Goal: Transaction & Acquisition: Purchase product/service

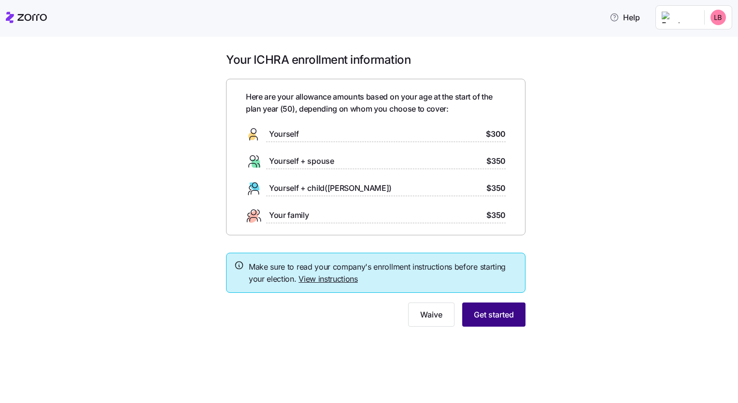
click at [489, 313] on span "Get started" at bounding box center [494, 315] width 40 height 12
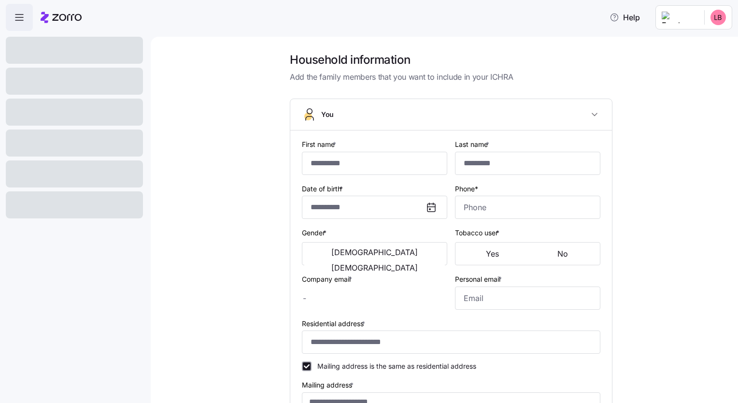
type input "*******"
type input "********"
type input "[EMAIL_ADDRESS][DOMAIN_NAME]"
type input "**********"
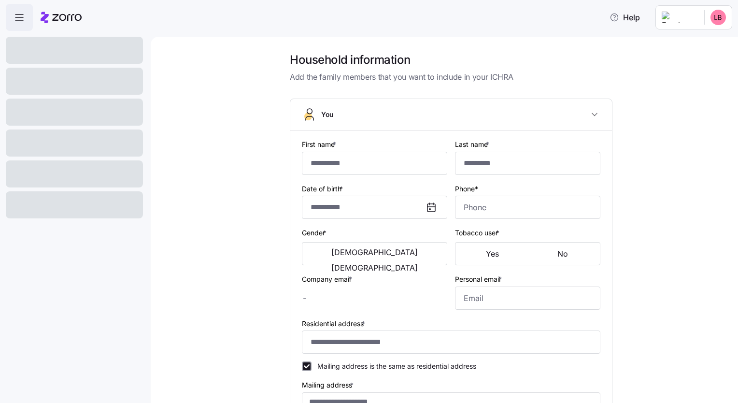
checkbox input "true"
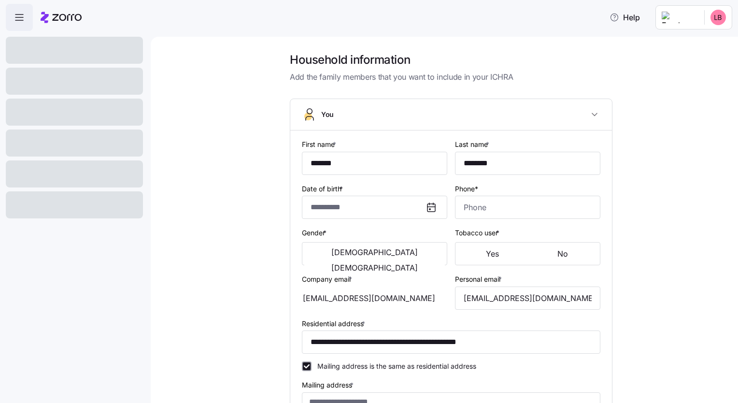
type input "**********"
type input "[PHONE_NUMBER]"
type input "Resident alien"
type input "Single"
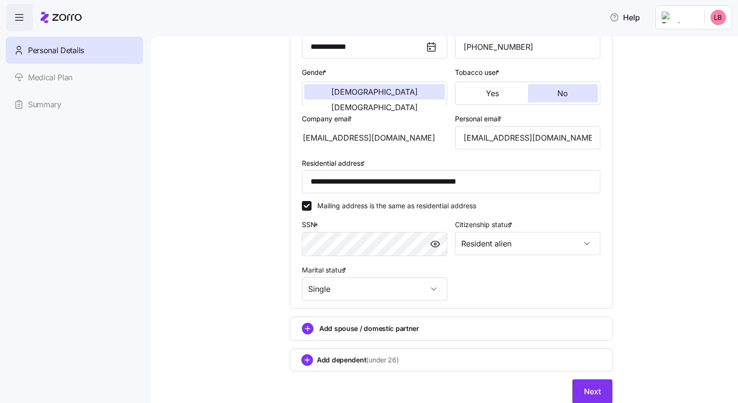
scroll to position [193, 0]
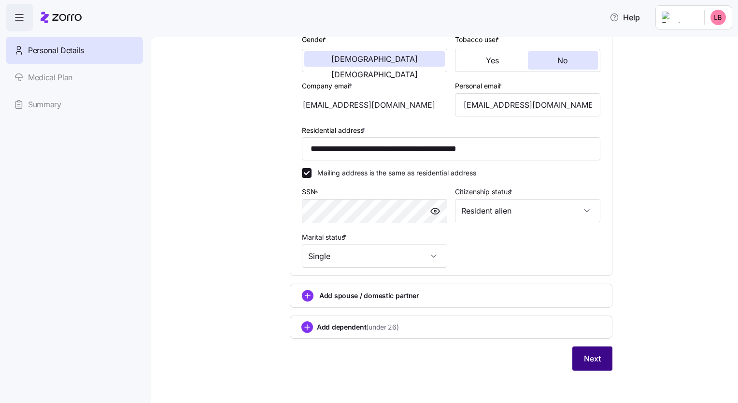
click at [595, 352] on span "Next" at bounding box center [592, 358] width 17 height 12
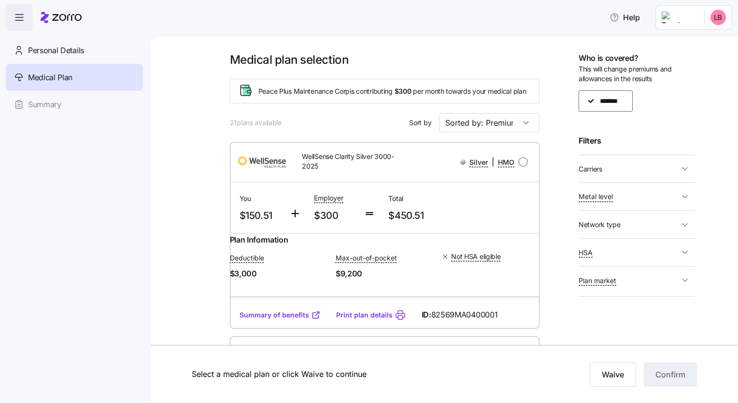
click at [685, 169] on icon "button" at bounding box center [684, 169] width 5 height 2
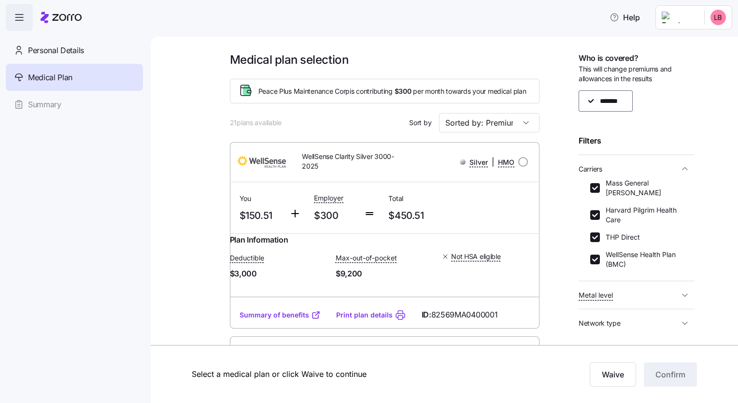
click at [601, 211] on label "Harvard Pilgrim Health Care" at bounding box center [641, 214] width 83 height 19
click at [600, 211] on input "Harvard Pilgrim Health Care" at bounding box center [595, 215] width 10 height 10
checkbox input "false"
click at [598, 235] on input "THP Direct" at bounding box center [595, 237] width 10 height 10
checkbox input "false"
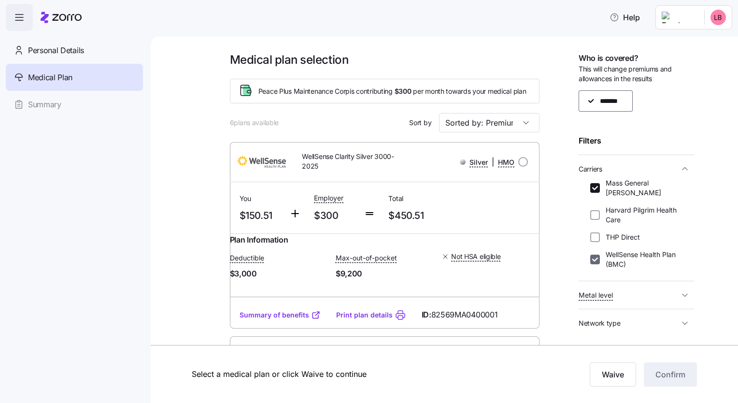
click at [597, 259] on input "WellSense Health Plan (BMC)" at bounding box center [595, 259] width 10 height 10
checkbox input "false"
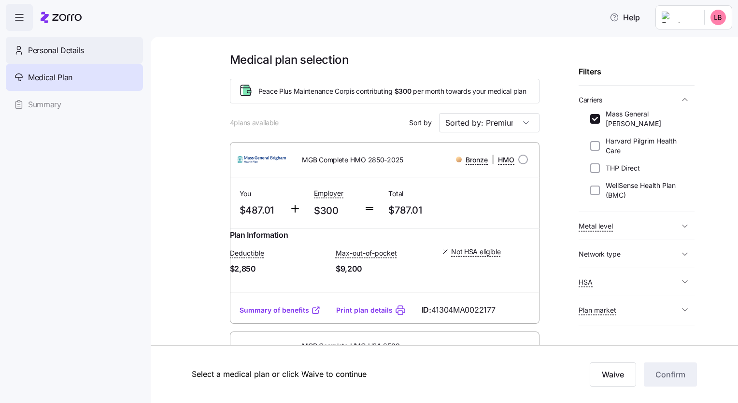
click at [64, 52] on span "Personal Details" at bounding box center [56, 50] width 56 height 12
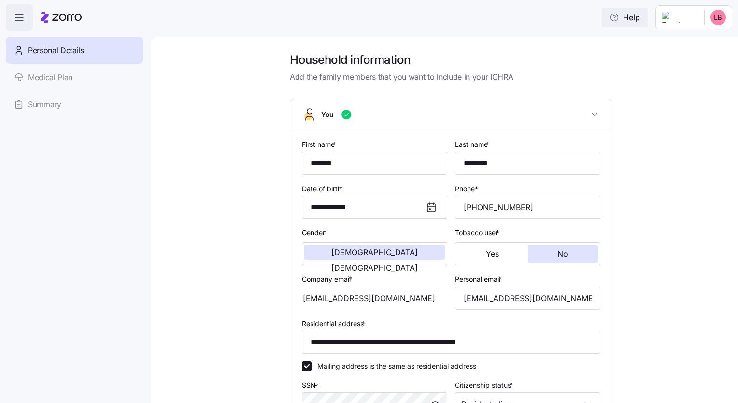
click at [627, 23] on span "Help" at bounding box center [624, 18] width 30 height 12
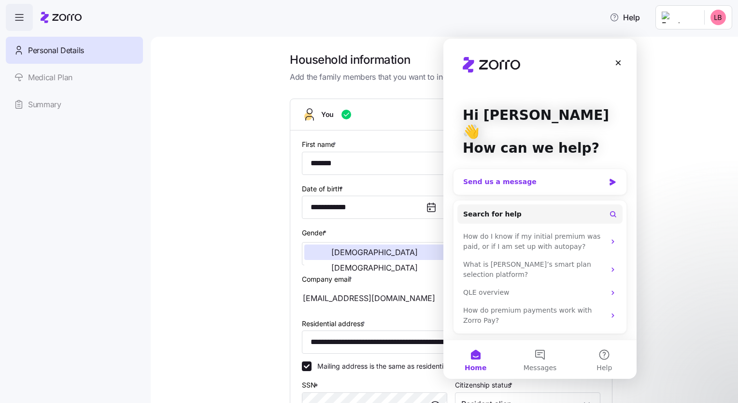
click at [541, 177] on div "Send us a message" at bounding box center [533, 182] width 141 height 10
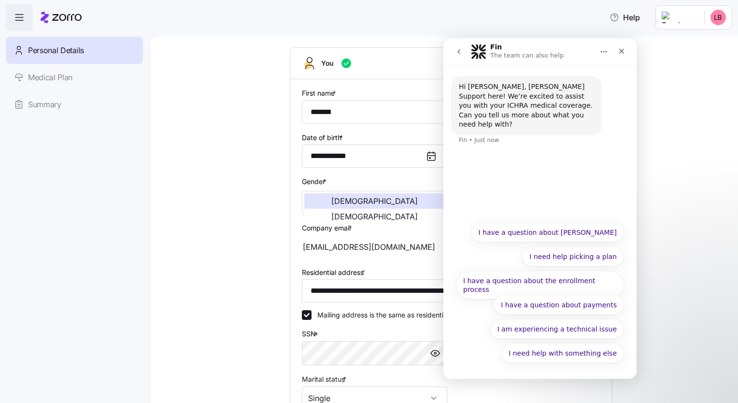
scroll to position [58, 0]
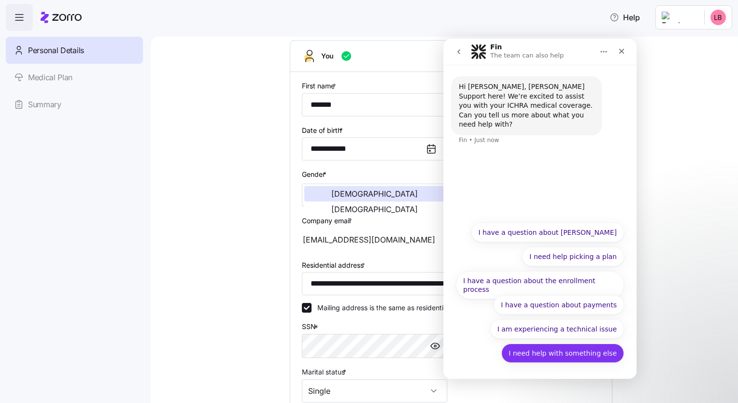
click at [565, 354] on button "I need help with something else" at bounding box center [562, 352] width 123 height 19
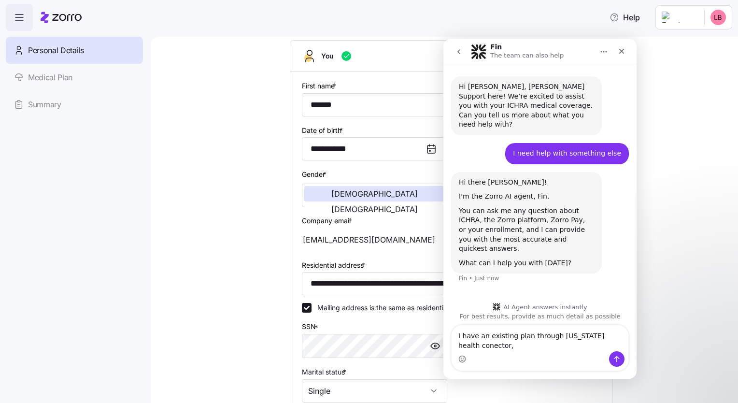
click at [467, 346] on textarea "I have an existing plan through [US_STATE] health conector," at bounding box center [539, 338] width 177 height 26
click at [502, 347] on textarea "I have an existing plan through [US_STATE] health connector," at bounding box center [539, 338] width 177 height 26
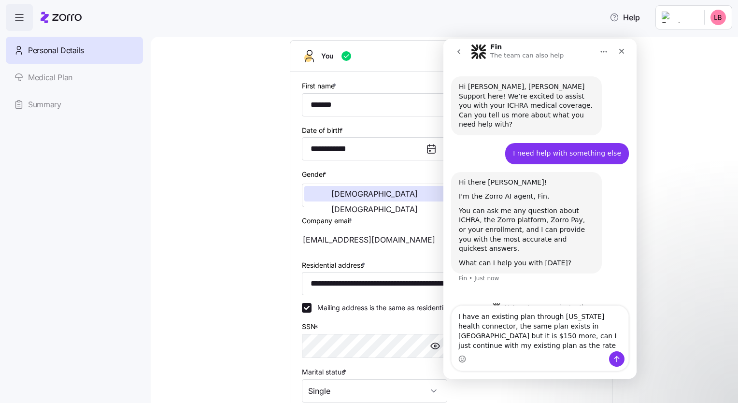
scroll to position [5, 0]
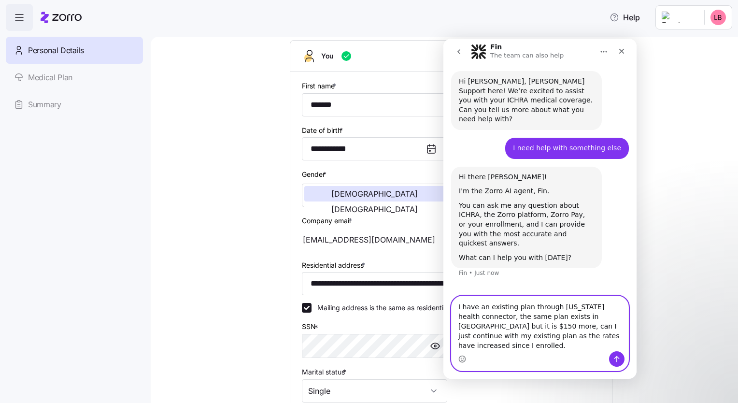
type textarea "I have an existing plan through [US_STATE] health connector, the same plan exis…"
click at [617, 358] on icon "Send a message…" at bounding box center [616, 359] width 5 height 6
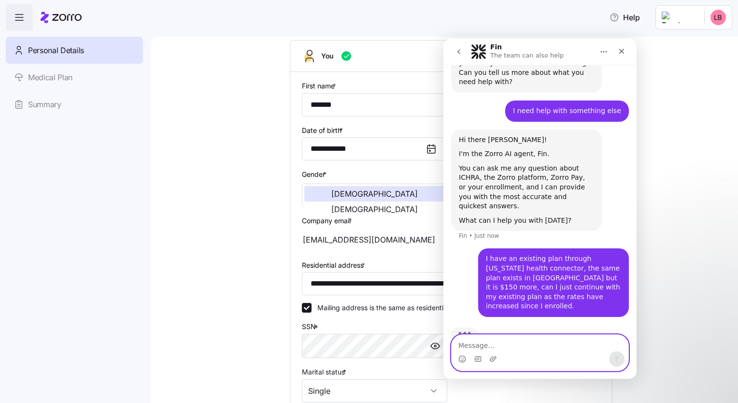
scroll to position [38, 0]
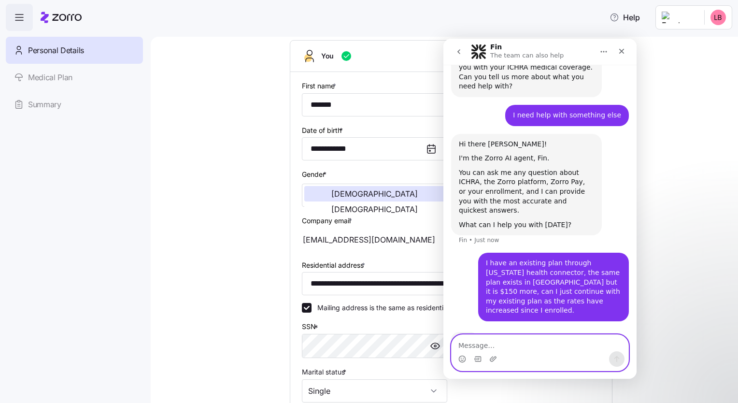
click at [533, 344] on textarea "Message…" at bounding box center [539, 343] width 177 height 16
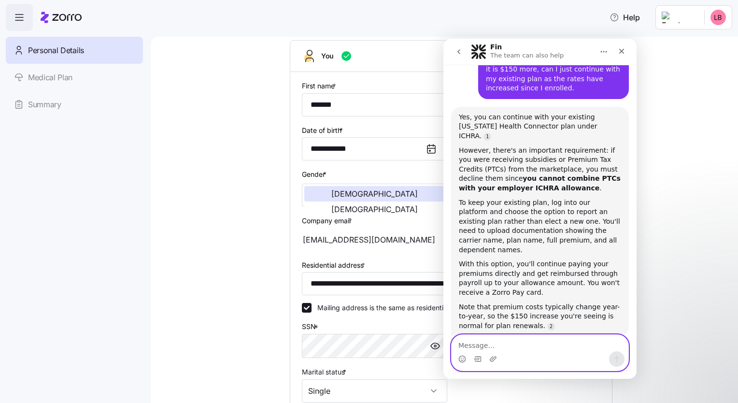
scroll to position [253, 0]
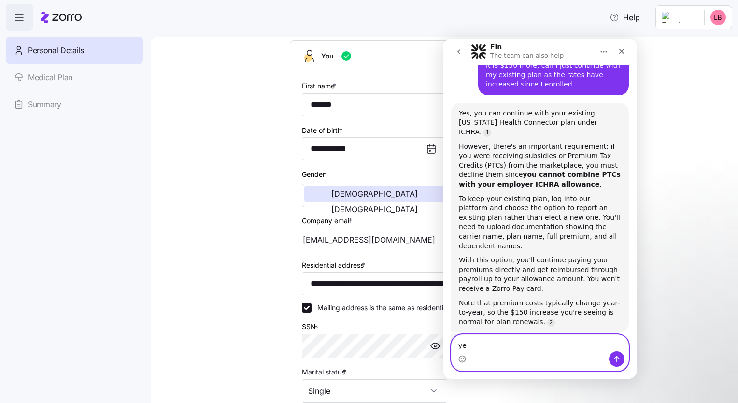
type textarea "yes"
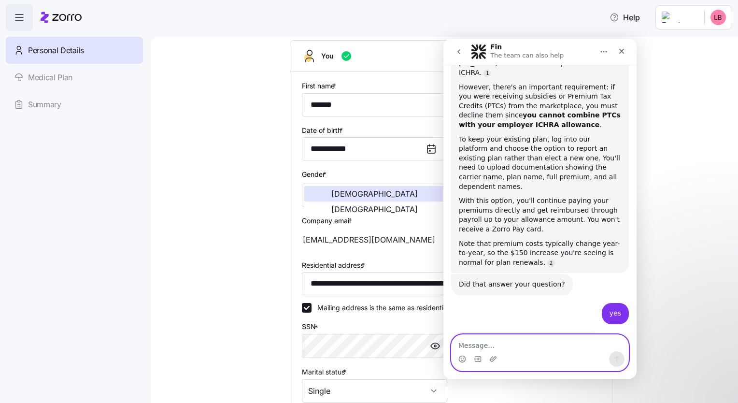
scroll to position [329, 0]
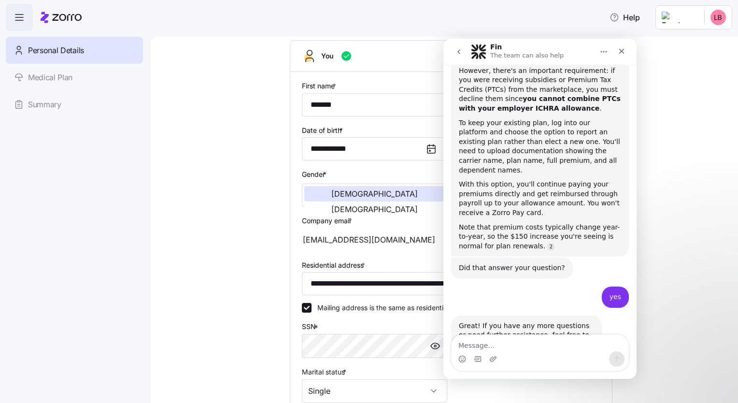
click at [726, 174] on div "**********" at bounding box center [444, 220] width 587 height 366
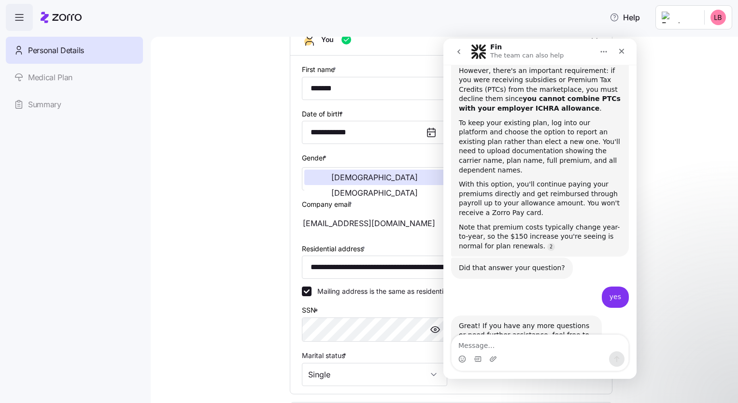
scroll to position [65, 0]
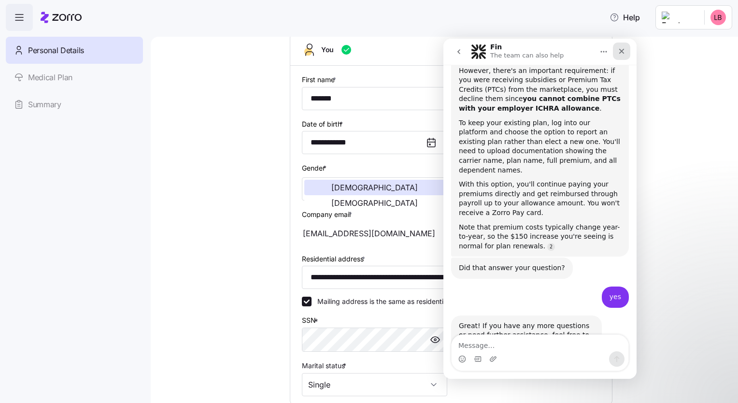
click at [620, 51] on icon "Close" at bounding box center [622, 51] width 8 height 8
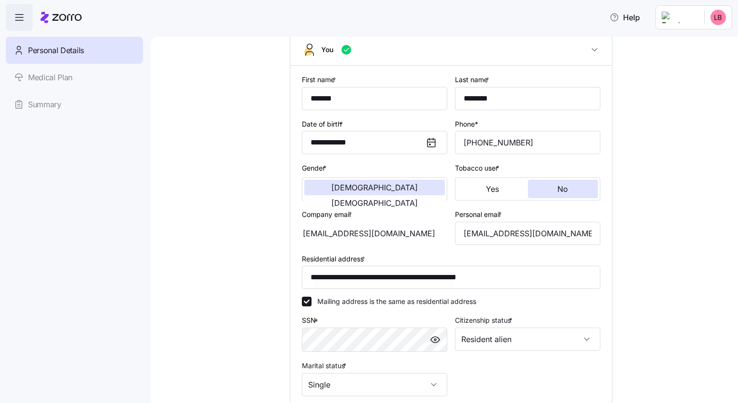
scroll to position [193, 0]
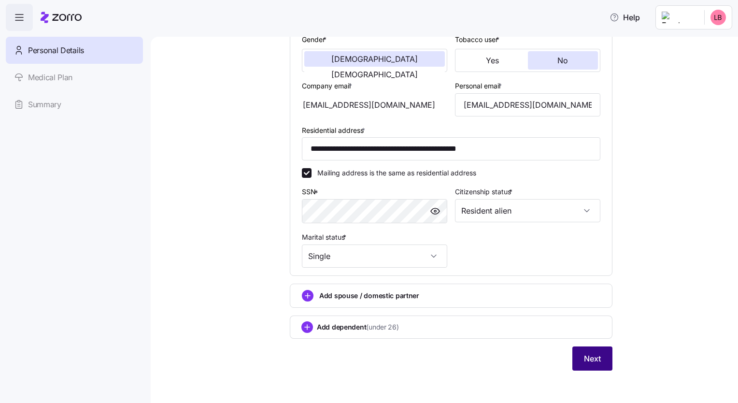
click at [592, 352] on span "Next" at bounding box center [592, 358] width 17 height 12
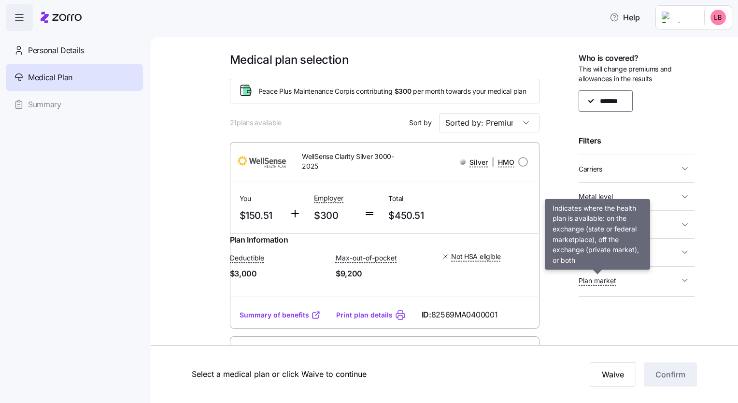
click at [603, 277] on span "Plan market" at bounding box center [597, 281] width 38 height 10
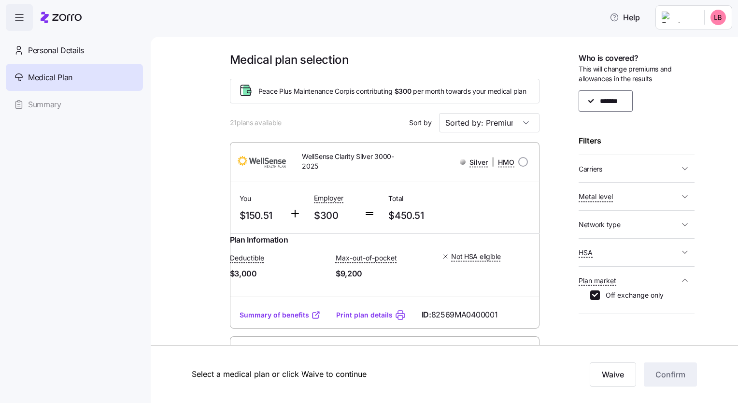
click at [603, 277] on span "Plan market" at bounding box center [597, 281] width 38 height 10
click at [684, 170] on icon "button" at bounding box center [685, 169] width 10 height 10
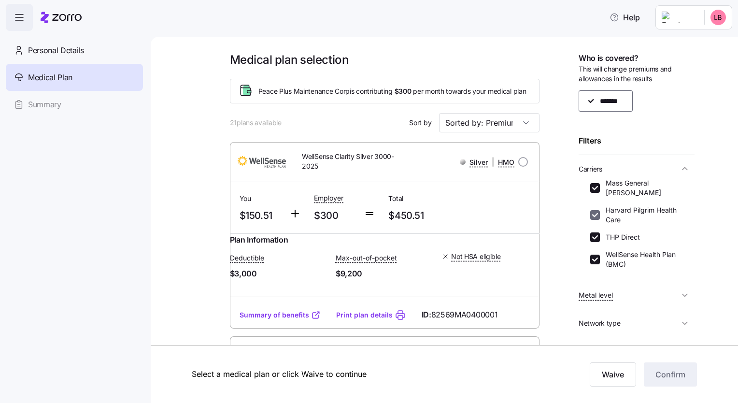
click at [599, 212] on input "Harvard Pilgrim Health Care" at bounding box center [595, 215] width 10 height 10
checkbox input "false"
click at [597, 238] on input "THP Direct" at bounding box center [595, 237] width 10 height 10
checkbox input "false"
click at [597, 259] on input "WellSense Health Plan (BMC)" at bounding box center [595, 259] width 10 height 10
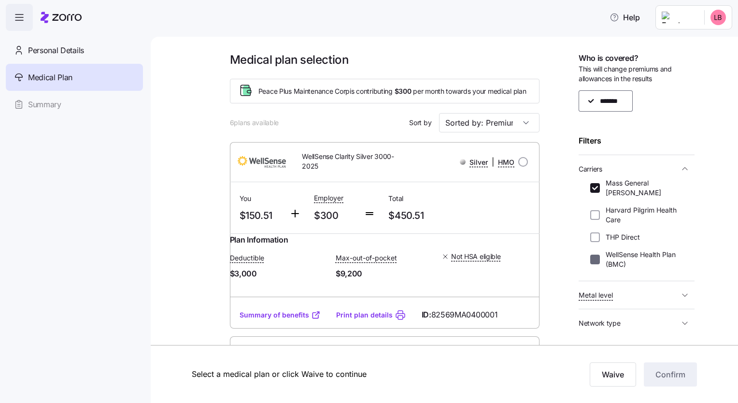
checkbox input "false"
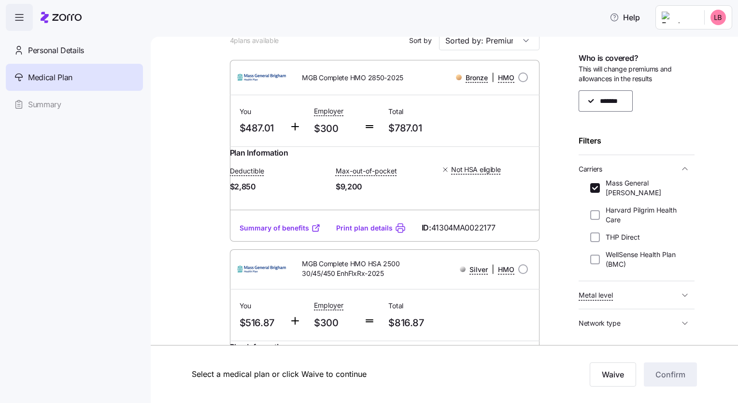
scroll to position [57, 0]
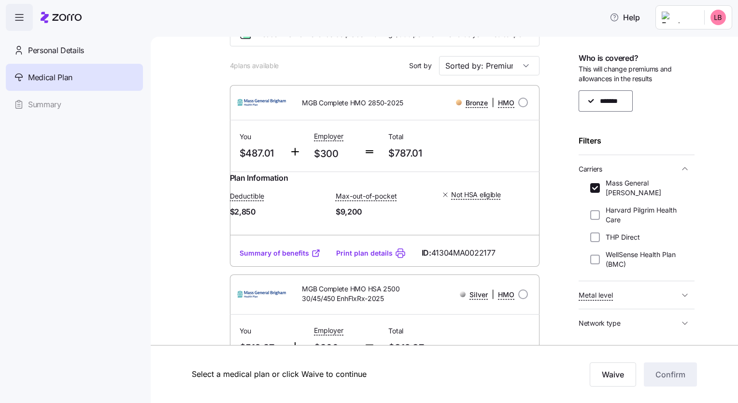
click at [432, 177] on div "Plan Information Deductible $2,850 Max-out-of-pocket $9,200 Not HSA eligible" at bounding box center [385, 205] width 310 height 67
click at [447, 155] on span "$787.01" at bounding box center [421, 153] width 67 height 16
click at [518, 107] on input "radio" at bounding box center [523, 103] width 10 height 10
radio input "true"
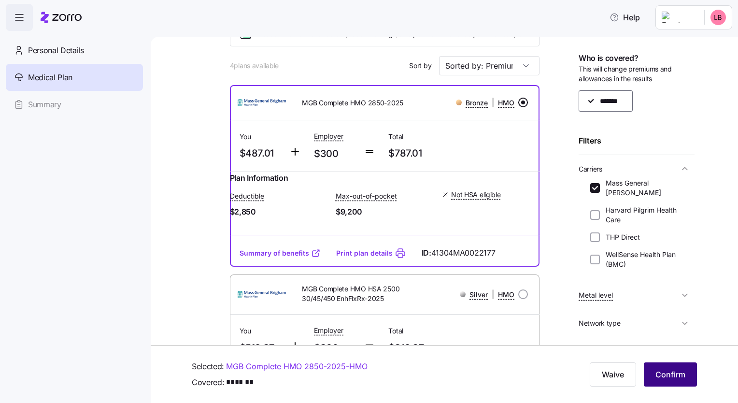
click at [664, 378] on span "Confirm" at bounding box center [670, 374] width 30 height 12
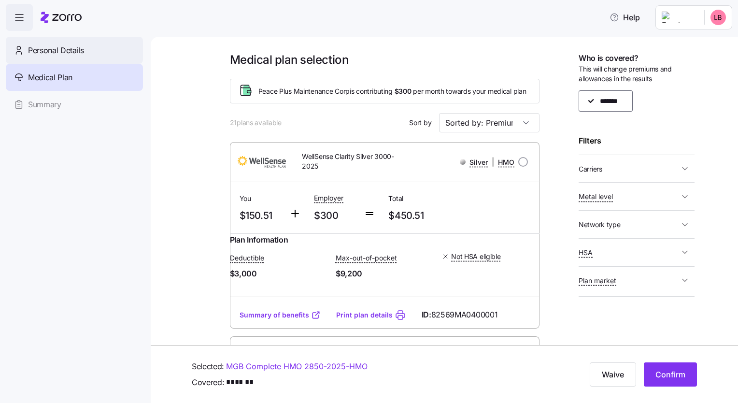
click at [72, 49] on span "Personal Details" at bounding box center [56, 50] width 56 height 12
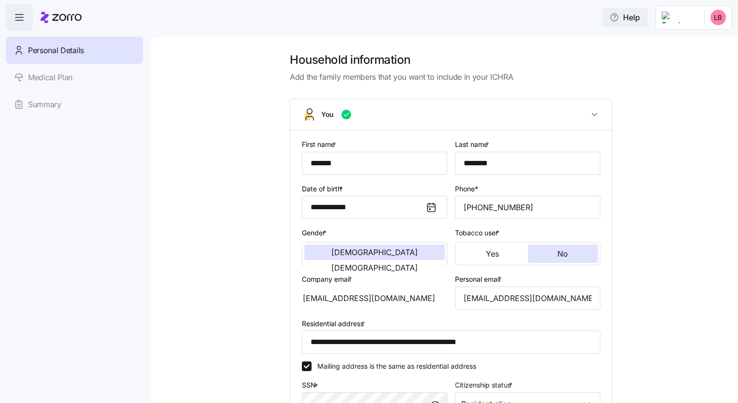
click at [631, 22] on span "Help" at bounding box center [624, 18] width 30 height 12
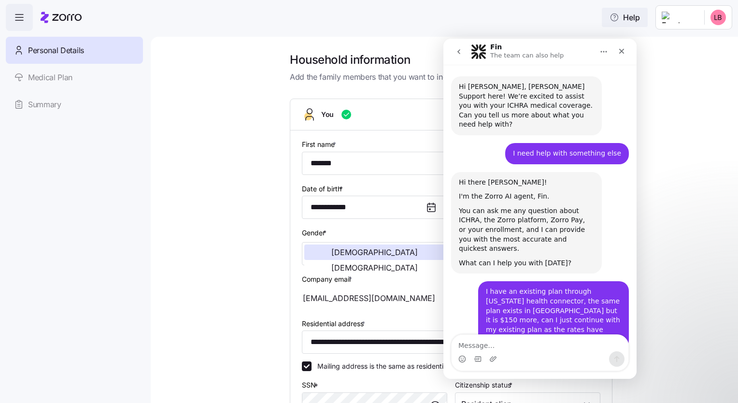
scroll to position [329, 0]
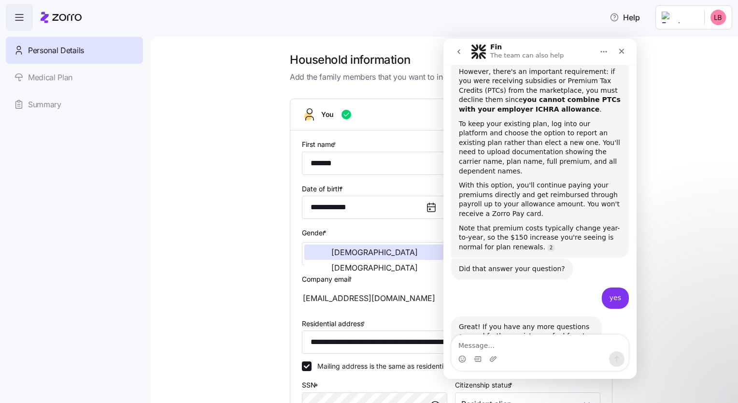
click at [21, 19] on icon "button" at bounding box center [20, 18] width 12 height 12
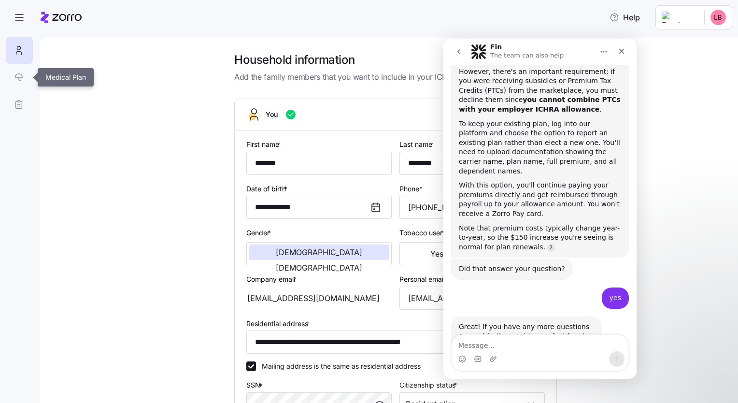
click at [17, 77] on link at bounding box center [19, 77] width 26 height 27
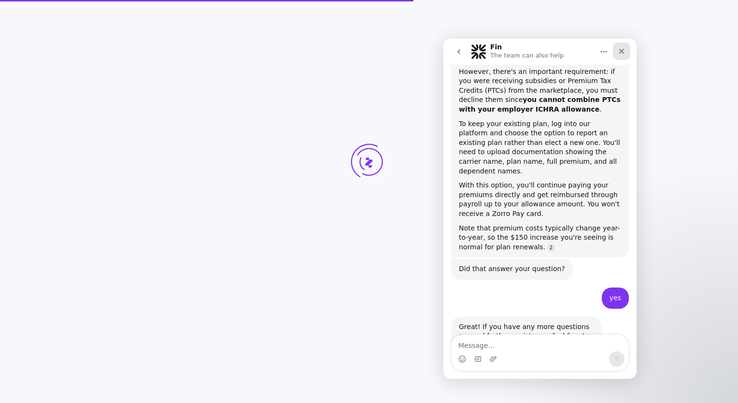
click at [620, 54] on icon "Close" at bounding box center [622, 51] width 8 height 8
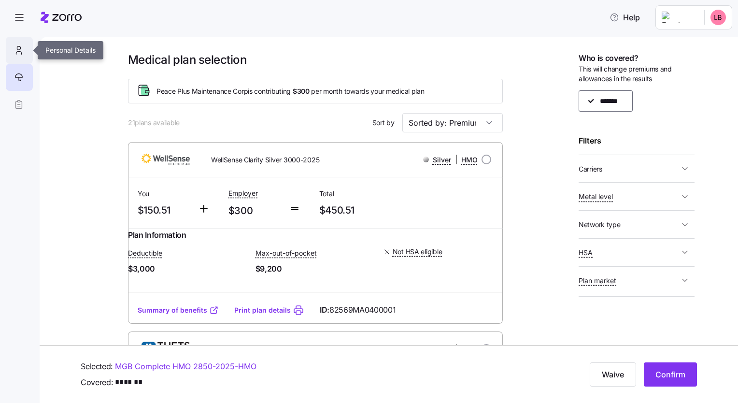
click at [18, 53] on icon at bounding box center [19, 50] width 11 height 12
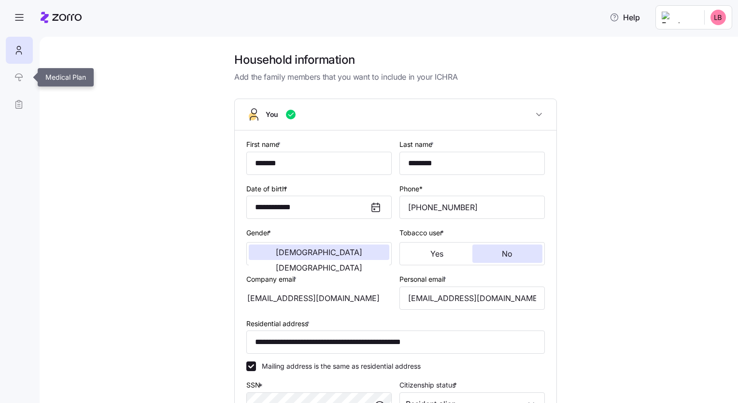
click at [15, 76] on link at bounding box center [19, 77] width 26 height 27
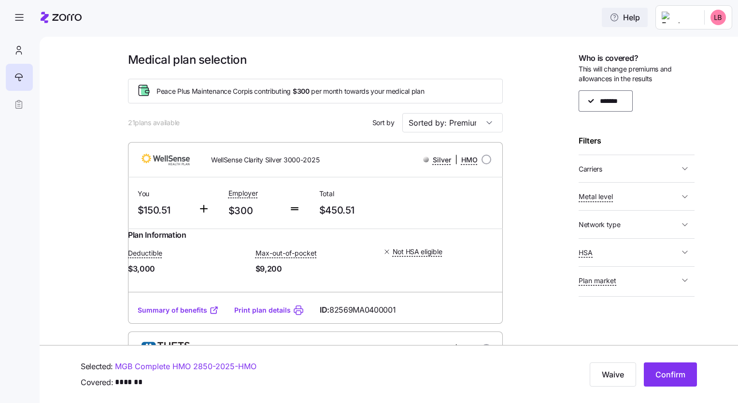
click at [630, 15] on span "Help" at bounding box center [624, 18] width 30 height 12
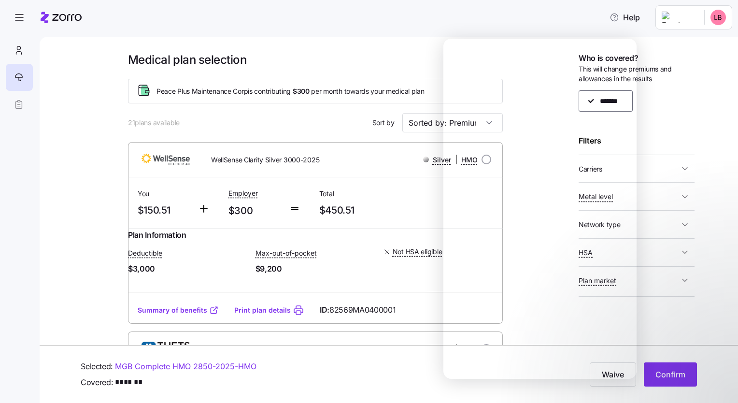
scroll to position [329, 0]
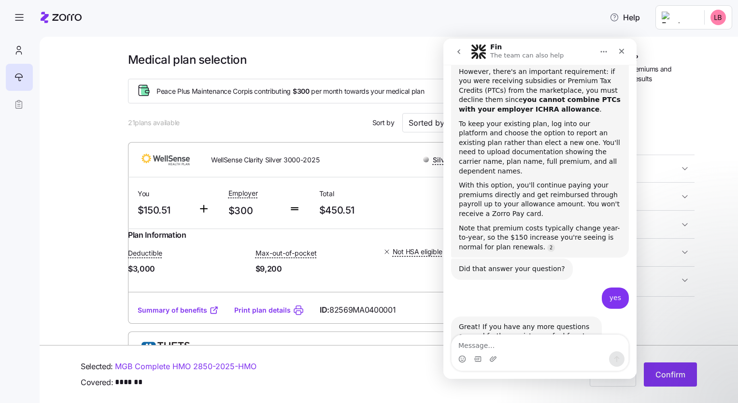
click at [521, 343] on textarea "Message…" at bounding box center [539, 343] width 177 height 16
type textarea "where do I choose an existing plan?"
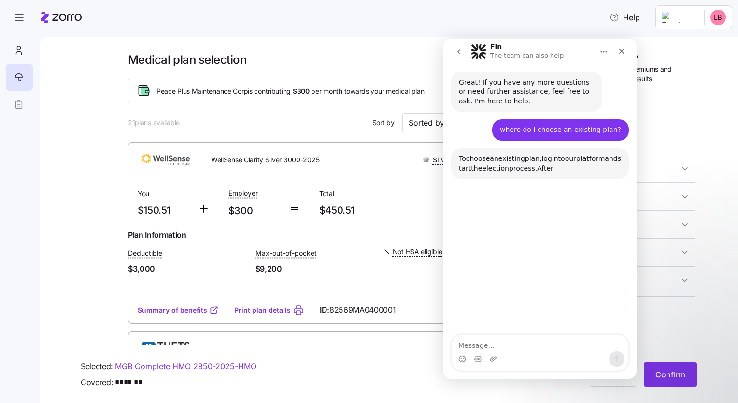
scroll to position [589, 0]
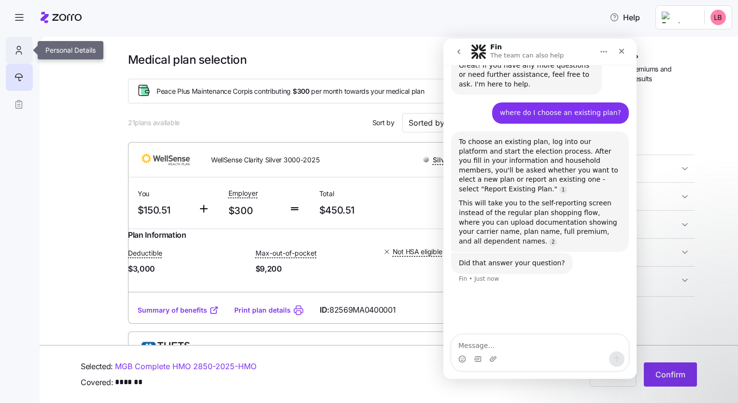
click at [14, 49] on icon at bounding box center [19, 50] width 11 height 12
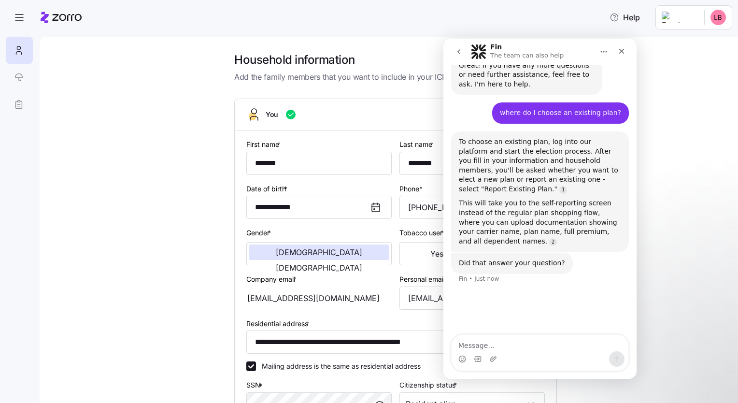
click at [687, 209] on div "**********" at bounding box center [396, 313] width 658 height 523
click at [624, 53] on icon "Close" at bounding box center [622, 51] width 8 height 8
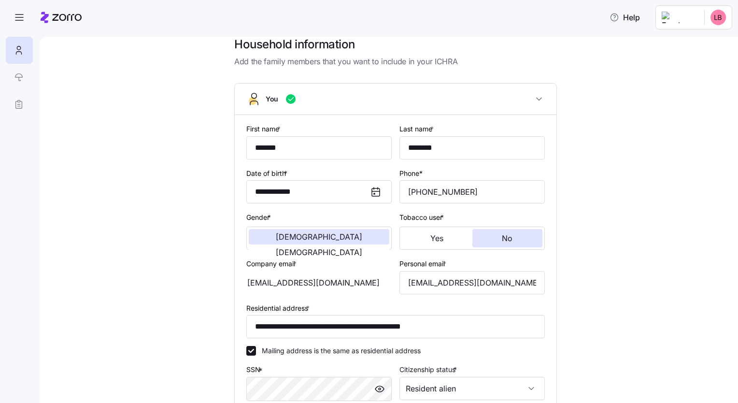
scroll to position [13, 0]
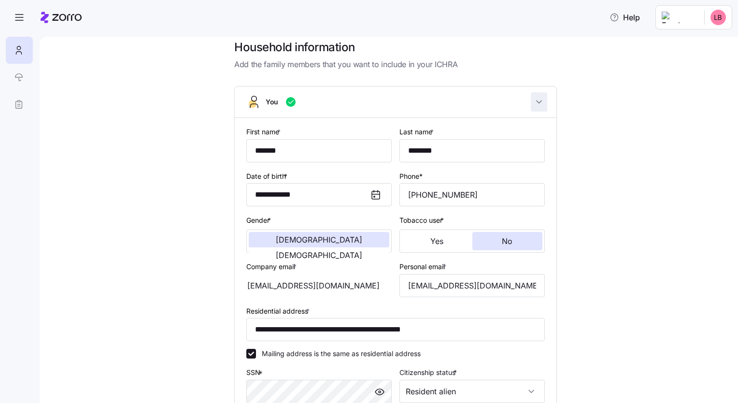
click at [535, 99] on icon "button" at bounding box center [539, 102] width 10 height 10
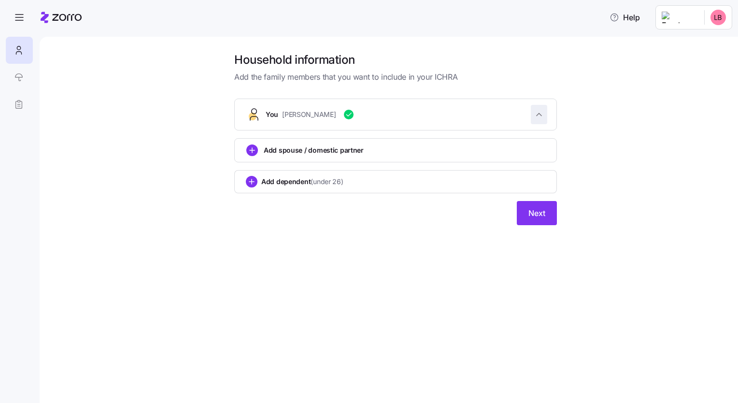
scroll to position [0, 0]
click at [535, 99] on button "You [PERSON_NAME]" at bounding box center [396, 114] width 322 height 31
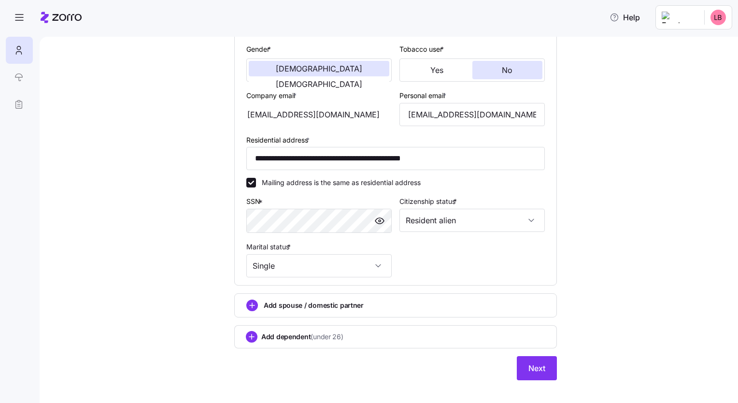
scroll to position [193, 0]
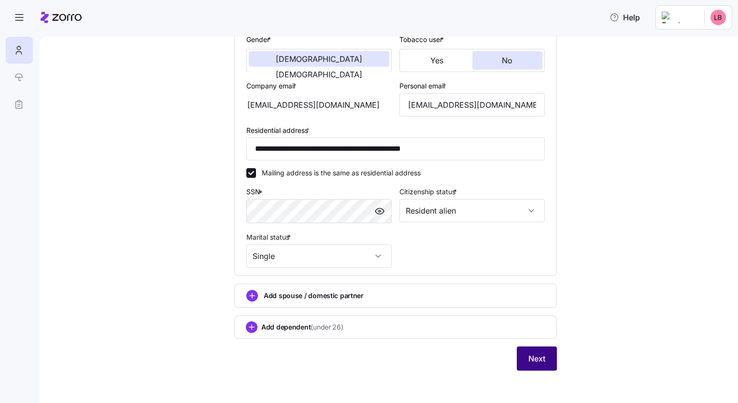
click at [528, 357] on span "Next" at bounding box center [536, 358] width 17 height 12
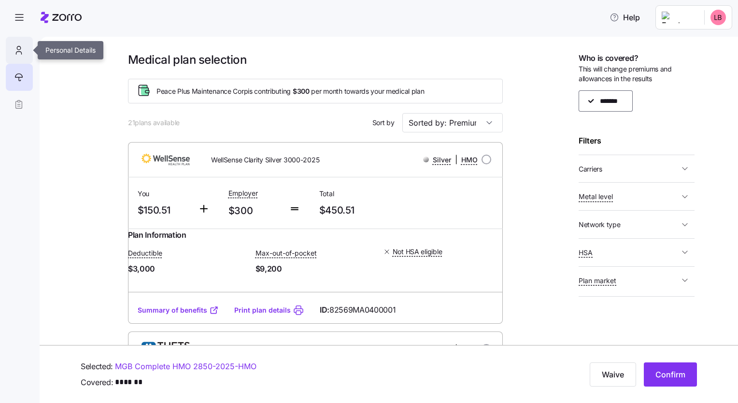
click at [21, 45] on icon at bounding box center [19, 50] width 11 height 12
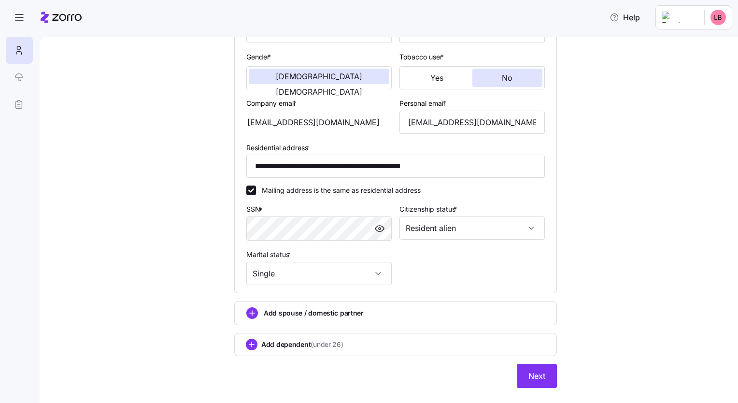
scroll to position [193, 0]
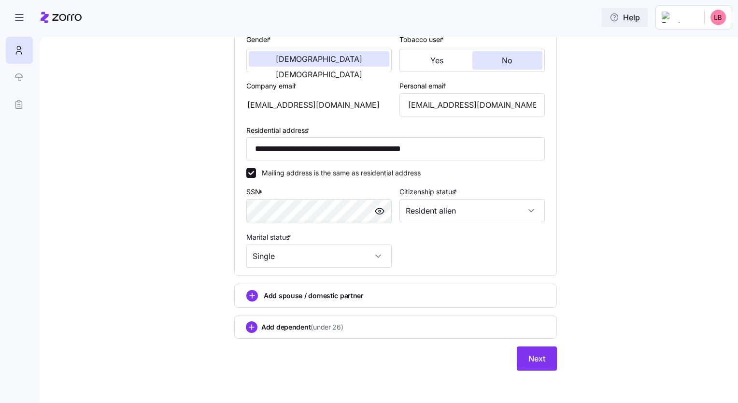
click at [634, 16] on span "Help" at bounding box center [624, 18] width 30 height 12
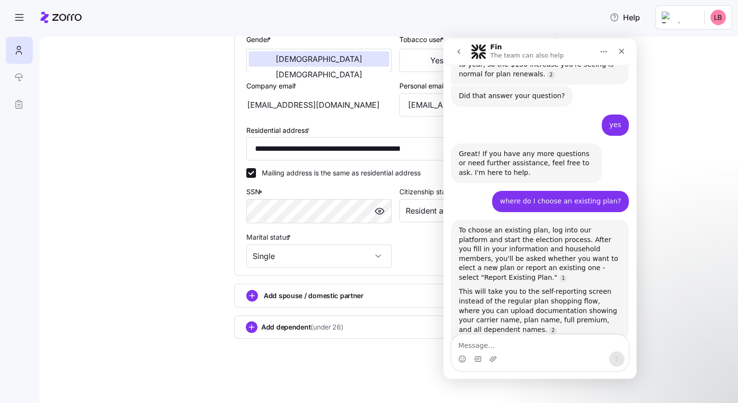
scroll to position [505, 0]
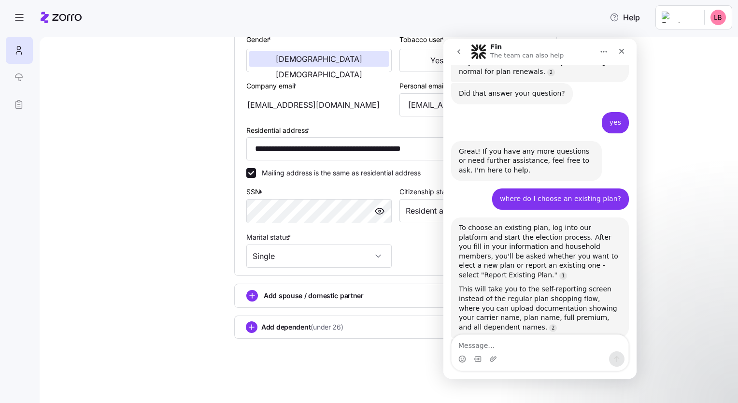
click at [668, 219] on div "**********" at bounding box center [396, 120] width 658 height 523
click at [622, 51] on icon "Close" at bounding box center [622, 51] width 8 height 8
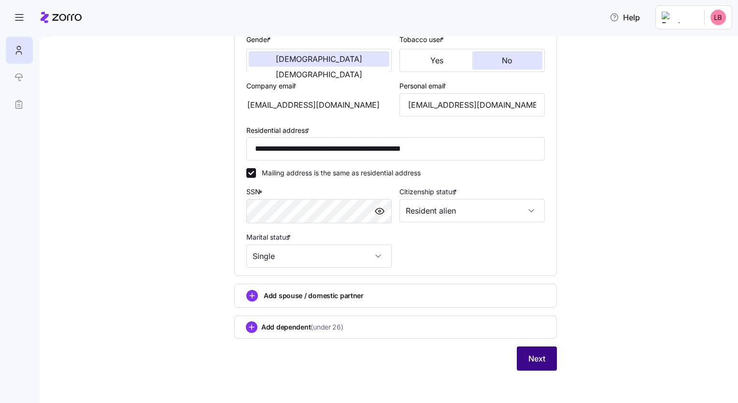
click at [528, 358] on span "Next" at bounding box center [536, 358] width 17 height 12
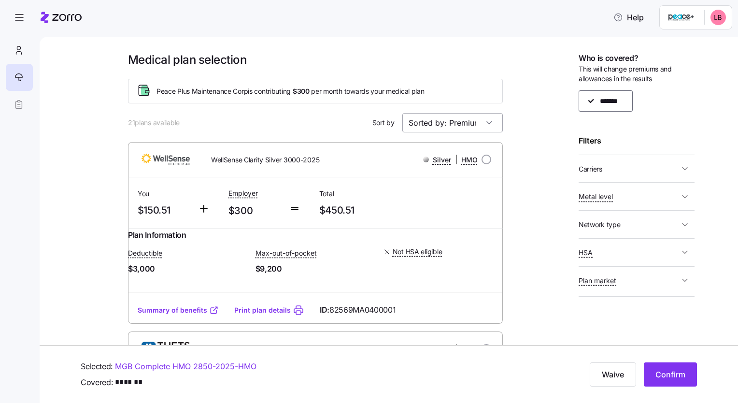
click at [487, 119] on input "Sorted by: Premium" at bounding box center [452, 122] width 100 height 19
click at [684, 229] on icon "button" at bounding box center [685, 225] width 10 height 10
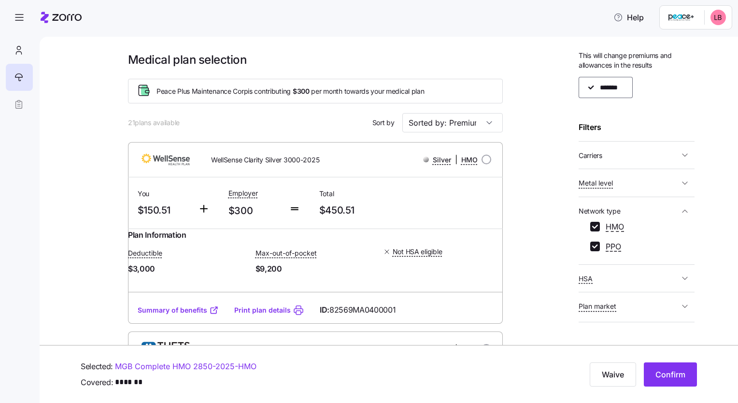
click at [680, 303] on icon "button" at bounding box center [685, 306] width 10 height 10
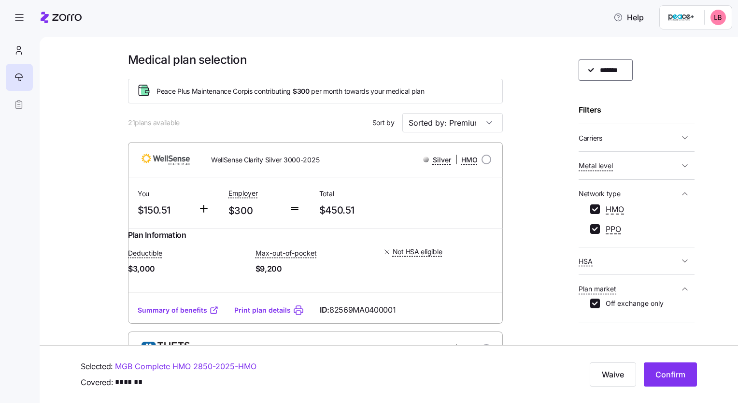
click at [627, 301] on label "Off exchange only" at bounding box center [632, 303] width 64 height 10
click at [600, 301] on input "Off exchange only" at bounding box center [595, 303] width 10 height 10
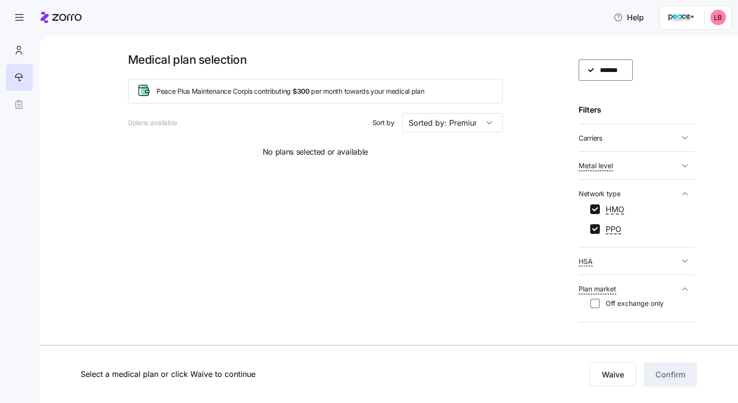
click at [627, 302] on label "Off exchange only" at bounding box center [632, 303] width 64 height 10
click at [600, 302] on input "Off exchange only" at bounding box center [595, 303] width 10 height 10
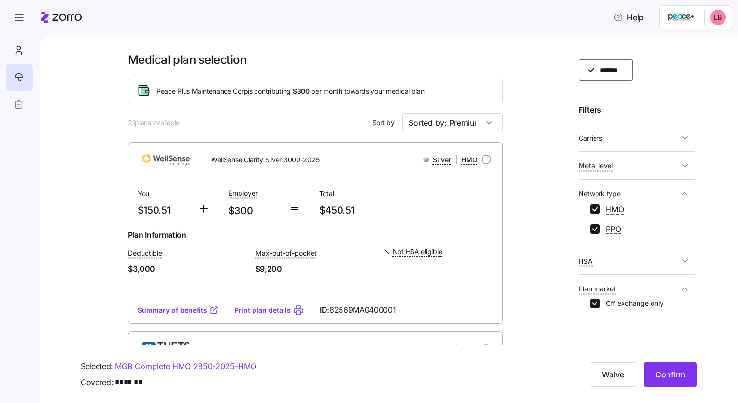
click at [627, 302] on label "Off exchange only" at bounding box center [632, 303] width 64 height 10
click at [600, 302] on input "Off exchange only" at bounding box center [595, 303] width 10 height 10
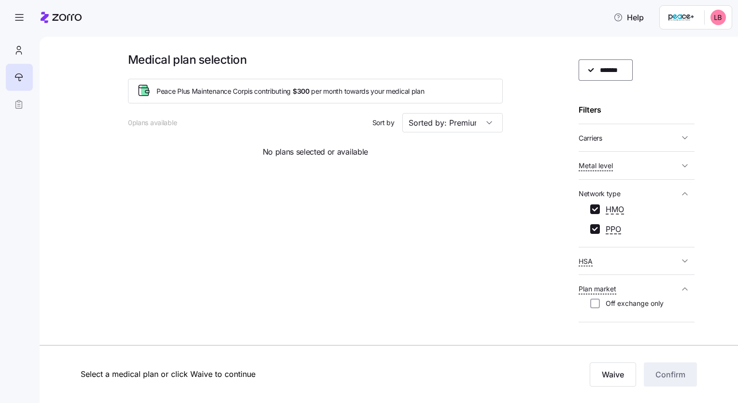
click at [627, 302] on label "Off exchange only" at bounding box center [632, 303] width 64 height 10
click at [600, 302] on input "Off exchange only" at bounding box center [595, 303] width 10 height 10
checkbox input "true"
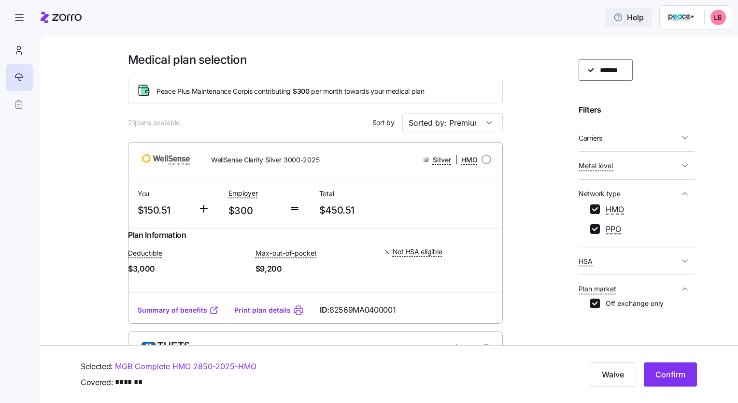
click at [635, 16] on span "Help" at bounding box center [628, 18] width 30 height 12
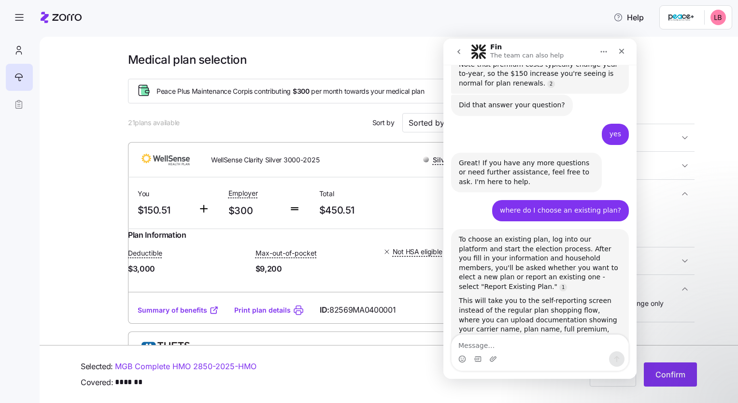
scroll to position [505, 0]
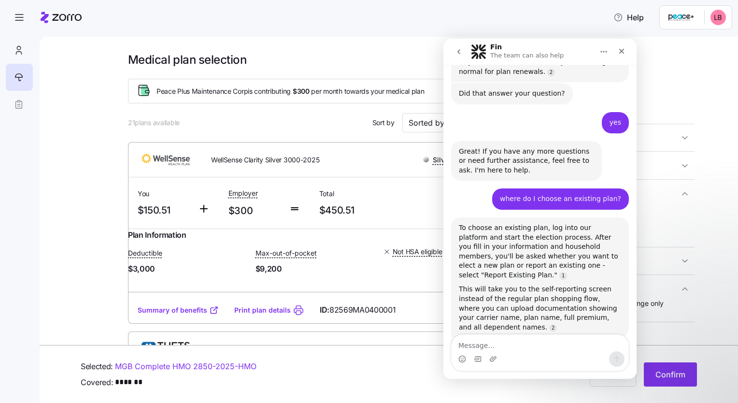
click at [525, 347] on textarea "Message…" at bounding box center [539, 343] width 177 height 16
type textarea "I only see option to request a new plan"
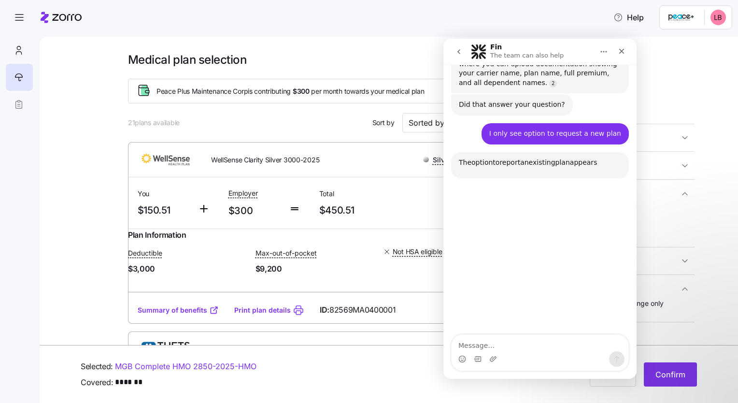
scroll to position [764, 0]
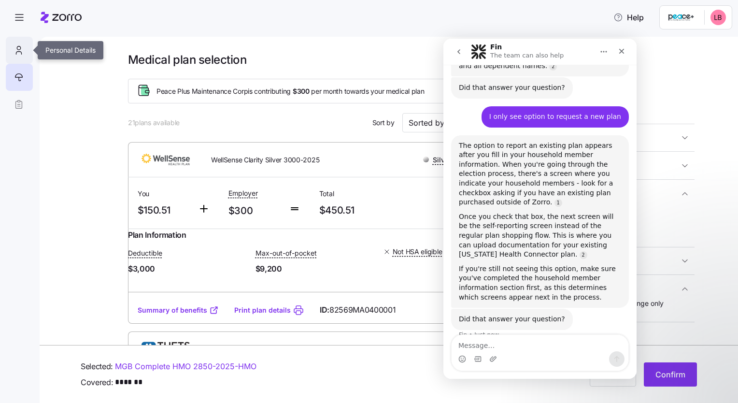
click at [17, 48] on icon at bounding box center [19, 50] width 11 height 12
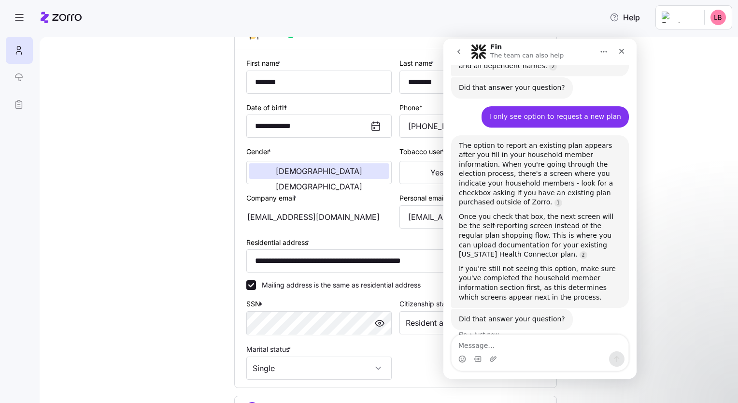
scroll to position [193, 0]
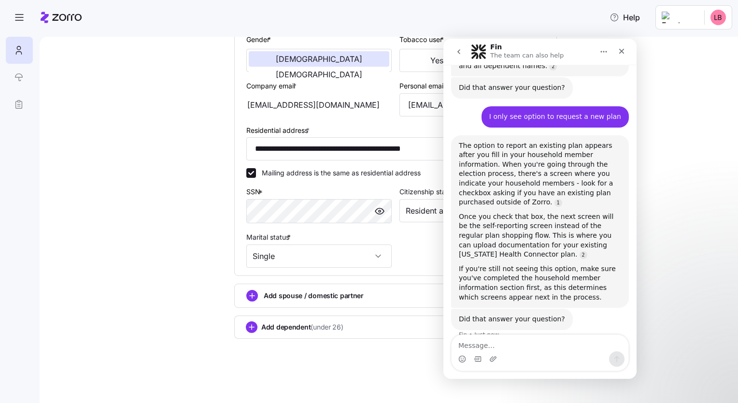
click at [317, 295] on span "Add spouse / domestic partner" at bounding box center [314, 296] width 100 height 10
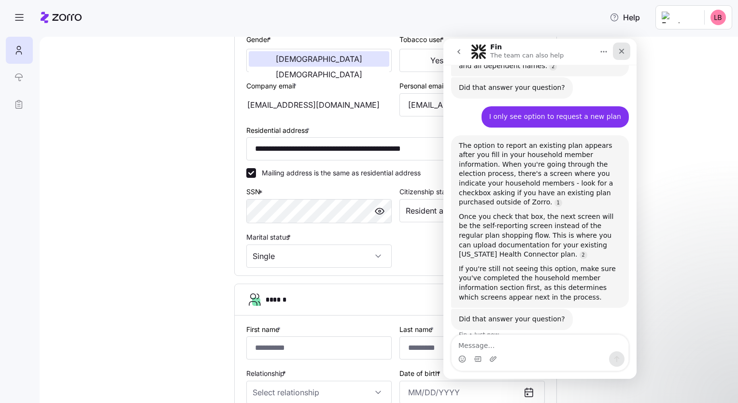
click at [619, 48] on icon "Close" at bounding box center [622, 51] width 8 height 8
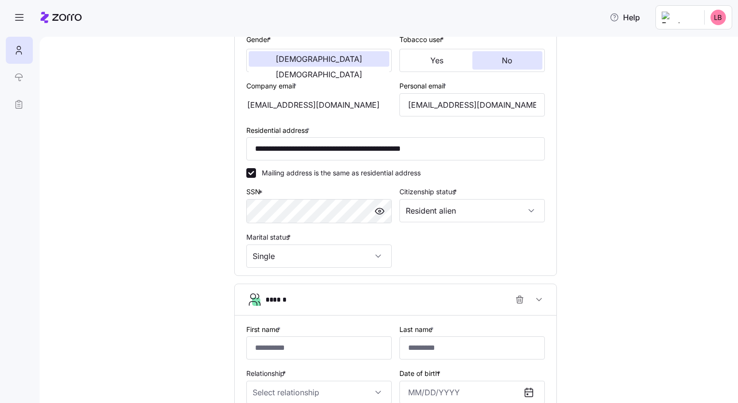
scroll to position [433, 0]
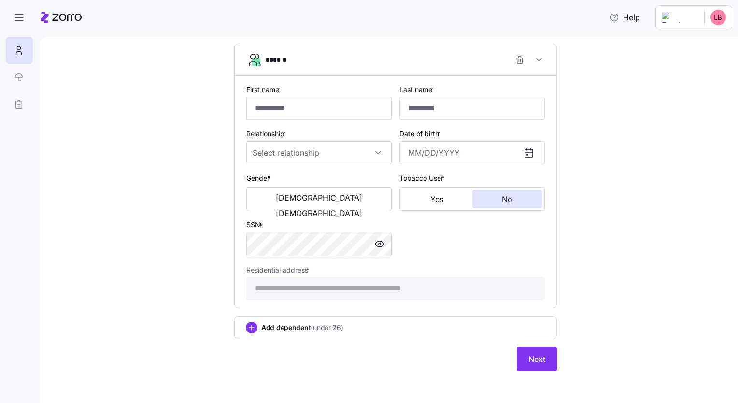
click at [311, 325] on span "(under 26)" at bounding box center [326, 328] width 32 height 10
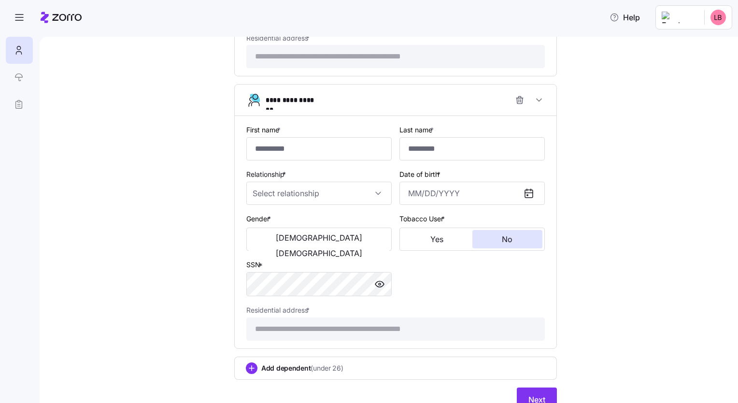
scroll to position [703, 0]
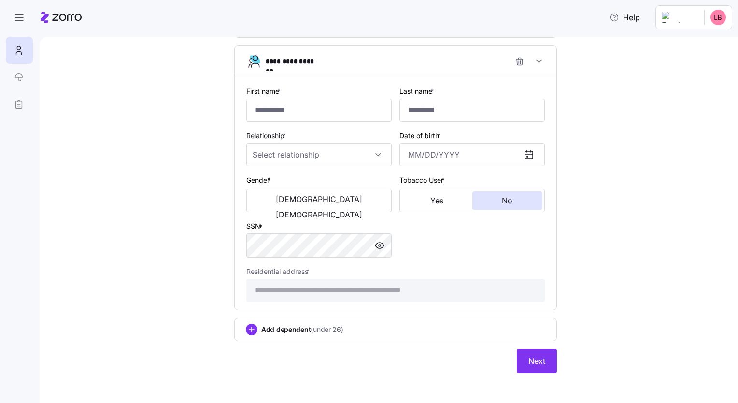
click at [290, 325] on span "Add dependent (under 26)" at bounding box center [302, 329] width 82 height 10
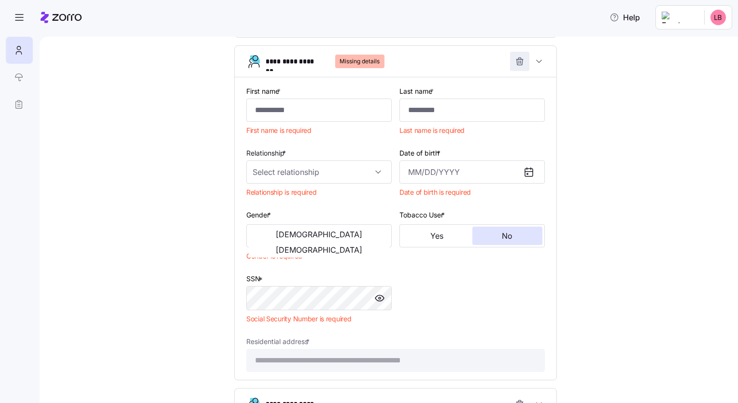
click at [515, 59] on icon "button" at bounding box center [520, 61] width 10 height 10
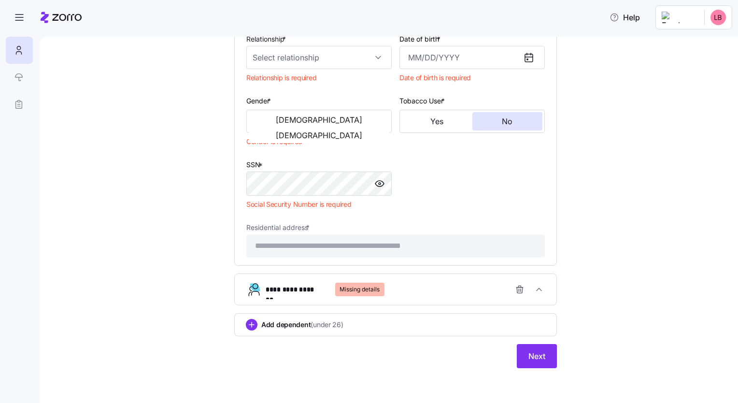
scroll to position [433, 0]
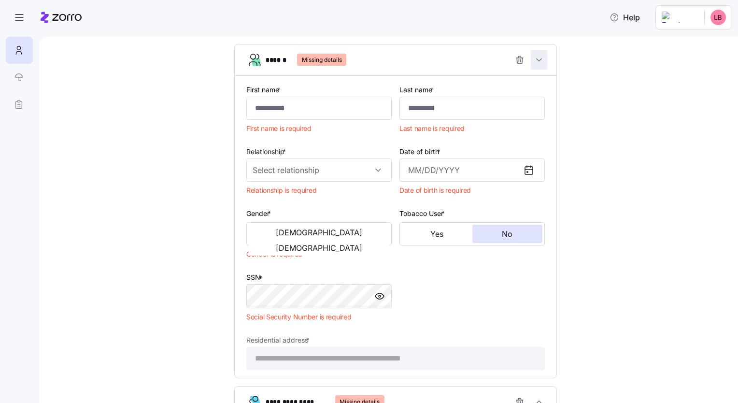
click at [536, 59] on icon "button" at bounding box center [539, 60] width 10 height 10
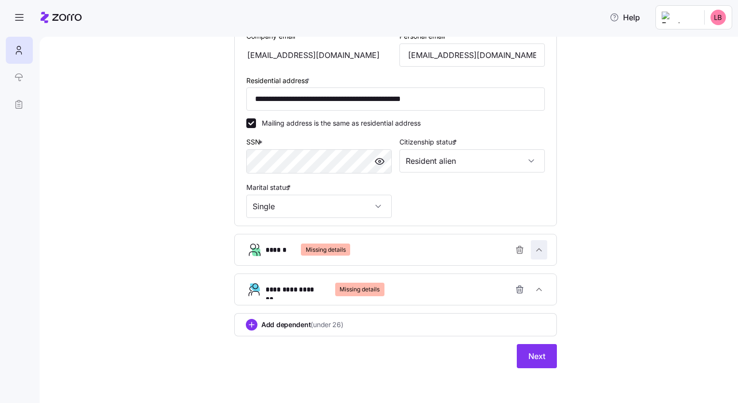
scroll to position [240, 0]
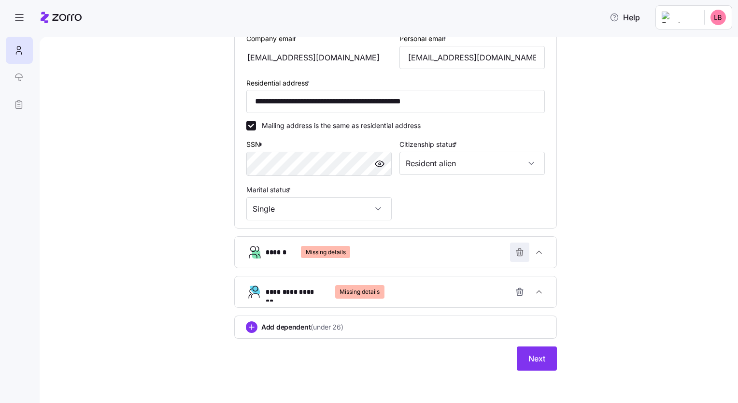
click at [521, 252] on icon "button" at bounding box center [521, 253] width 0 height 2
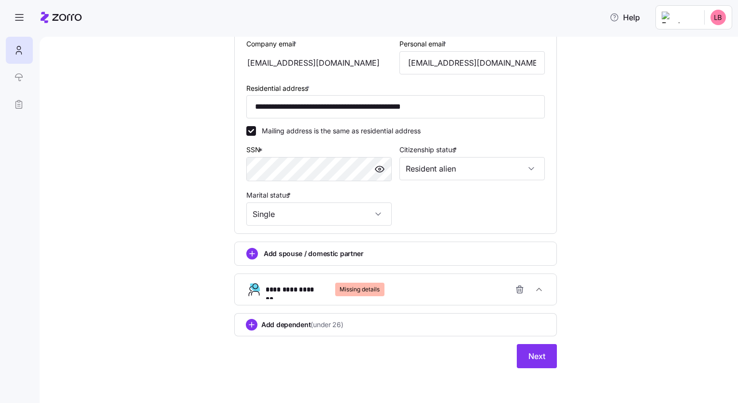
scroll to position [233, 0]
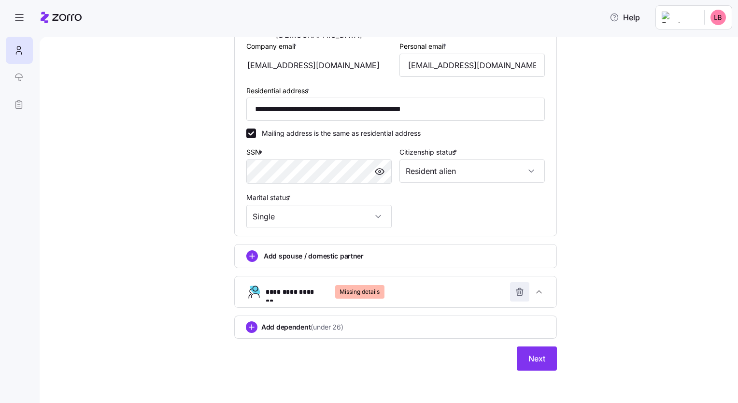
click at [517, 293] on icon "button" at bounding box center [520, 293] width 6 height 6
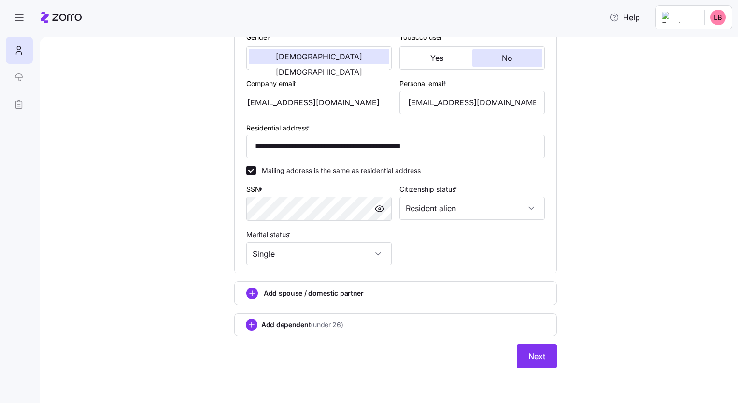
scroll to position [193, 0]
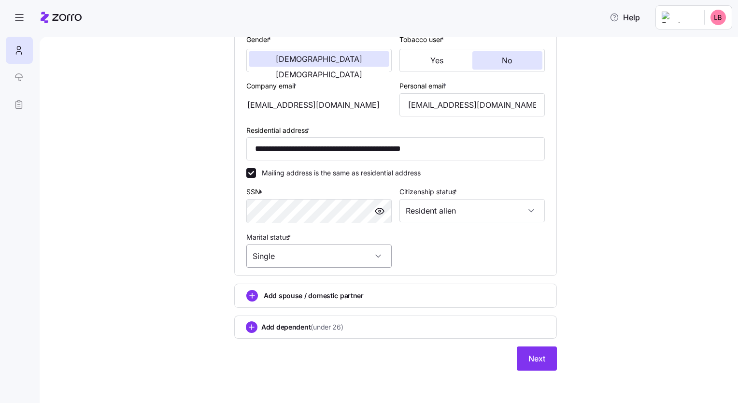
click at [376, 257] on input "Single" at bounding box center [318, 255] width 145 height 23
click at [376, 257] on div "Single" at bounding box center [318, 255] width 145 height 23
click at [533, 208] on input "Resident alien" at bounding box center [471, 210] width 145 height 23
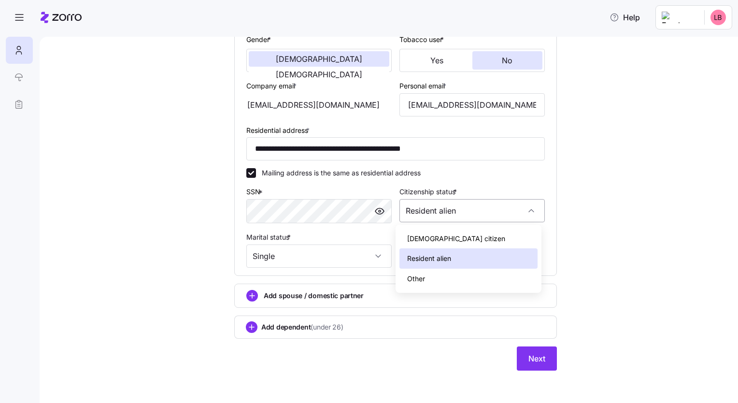
click at [533, 208] on div "Resident alien" at bounding box center [471, 210] width 145 height 23
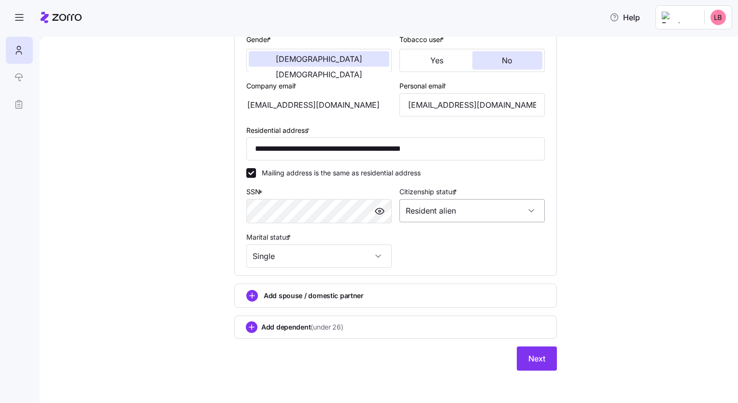
click at [529, 208] on input "Resident alien" at bounding box center [471, 210] width 145 height 23
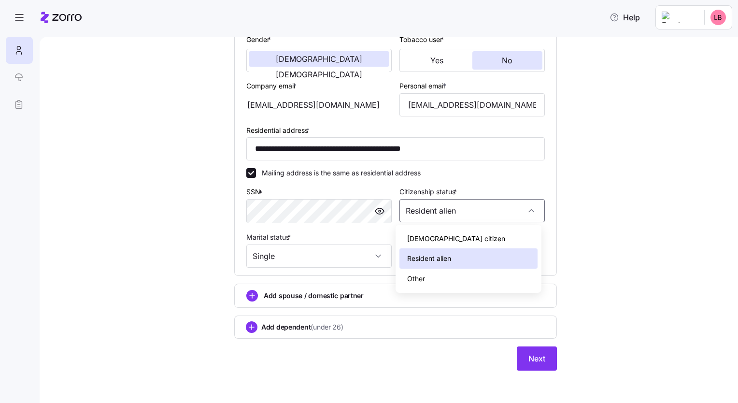
click at [492, 240] on div "[DEMOGRAPHIC_DATA] citizen" at bounding box center [468, 238] width 138 height 20
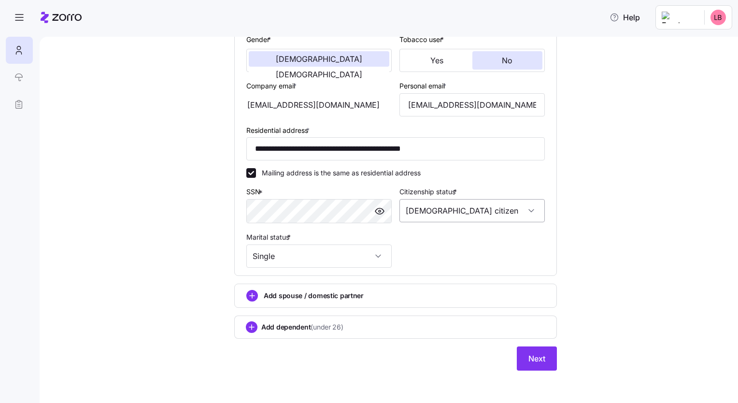
click at [528, 210] on input "[DEMOGRAPHIC_DATA] citizen" at bounding box center [471, 210] width 145 height 23
click at [505, 256] on div "Resident alien" at bounding box center [468, 258] width 138 height 20
type input "Resident alien"
click at [620, 240] on div "**********" at bounding box center [396, 120] width 658 height 523
click at [636, 16] on span "Help" at bounding box center [624, 18] width 30 height 12
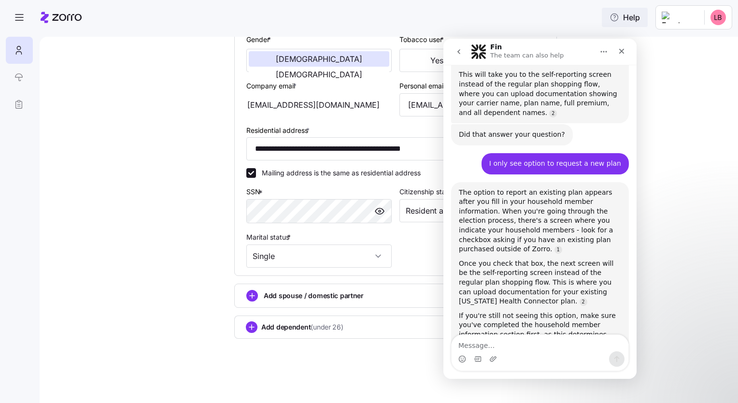
scroll to position [726, 0]
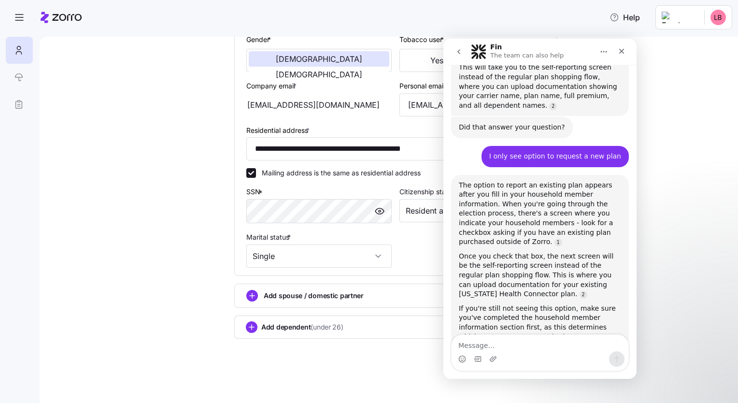
click at [369, 296] on div "Add spouse / domestic partner" at bounding box center [395, 296] width 298 height 12
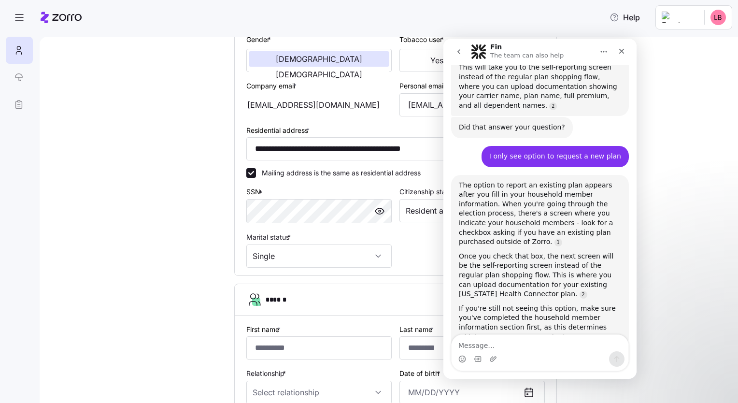
click at [691, 141] on div "**********" at bounding box center [396, 240] width 658 height 763
click at [623, 51] on icon "Close" at bounding box center [622, 51] width 8 height 8
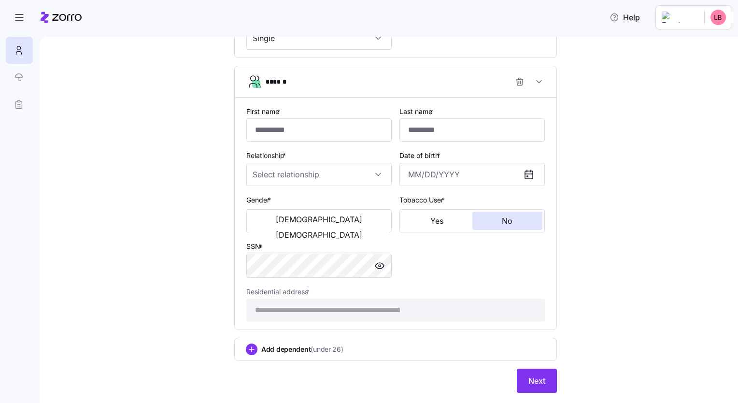
scroll to position [433, 0]
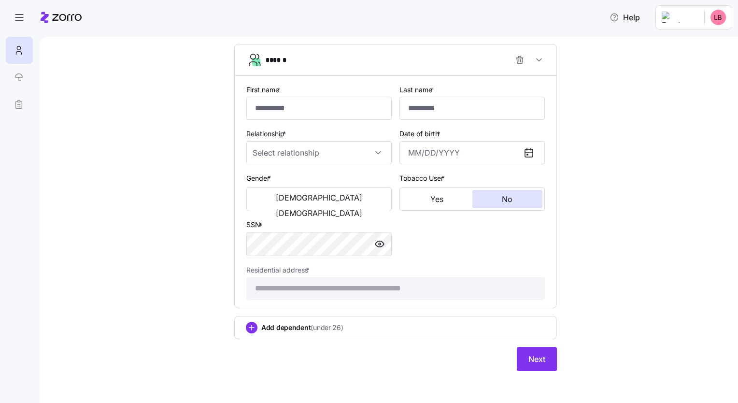
click at [363, 327] on div "Add dependent (under 26)" at bounding box center [395, 328] width 299 height 12
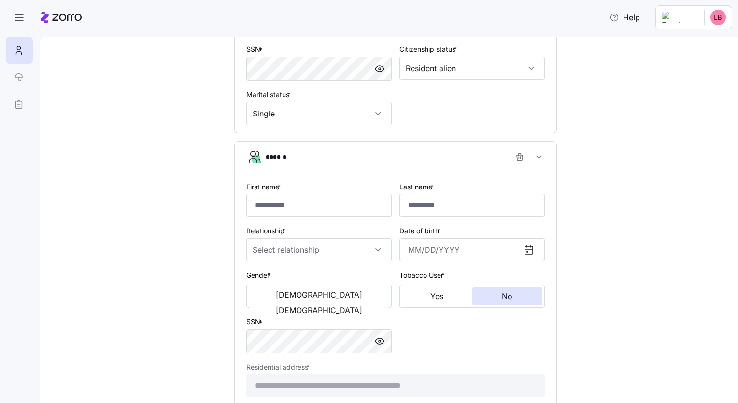
scroll to position [334, 0]
click at [515, 158] on icon "button" at bounding box center [520, 159] width 10 height 10
click at [512, 158] on div "**********" at bounding box center [395, 274] width 323 height 264
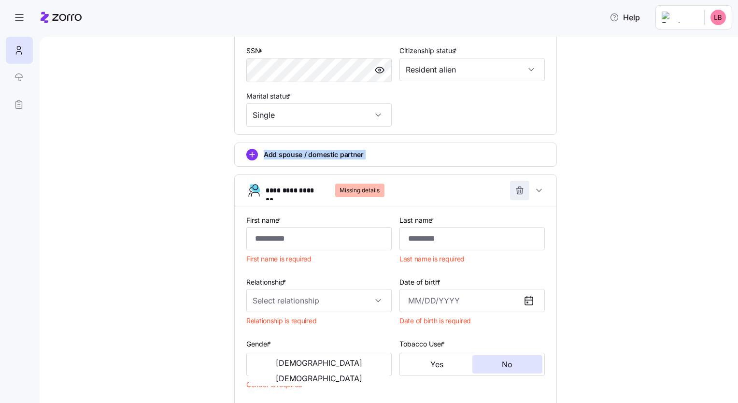
drag, startPoint x: 512, startPoint y: 158, endPoint x: 516, endPoint y: 191, distance: 33.1
click at [516, 191] on icon "button" at bounding box center [520, 190] width 10 height 10
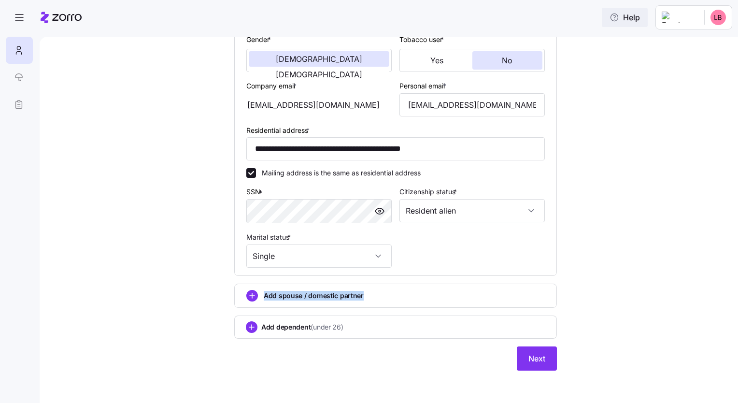
click at [633, 21] on span "Help" at bounding box center [624, 18] width 30 height 12
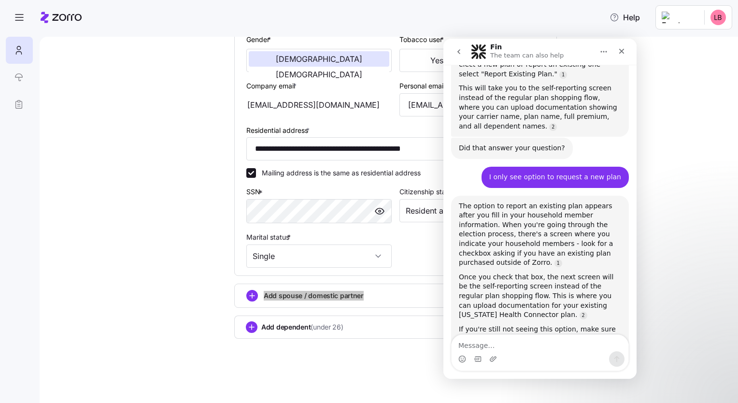
scroll to position [726, 0]
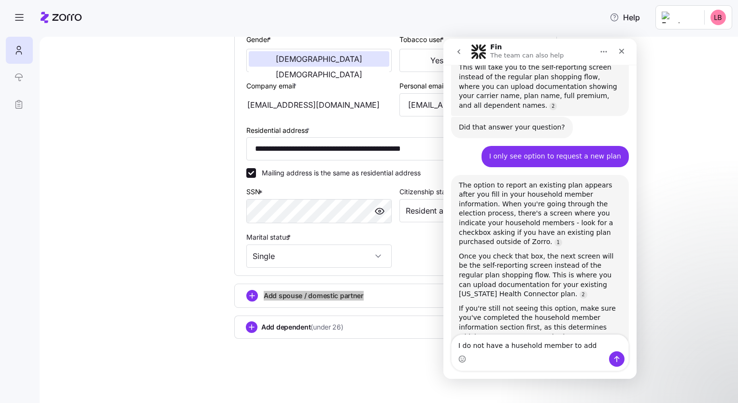
click at [517, 346] on textarea "I do not have a husehold member to add" at bounding box center [539, 343] width 177 height 16
click at [513, 344] on textarea "I do not have a husehold member to add" at bounding box center [539, 343] width 177 height 16
click at [593, 345] on textarea "I do not have a household member to add" at bounding box center [539, 343] width 177 height 16
type textarea "I do not have a household member to add"
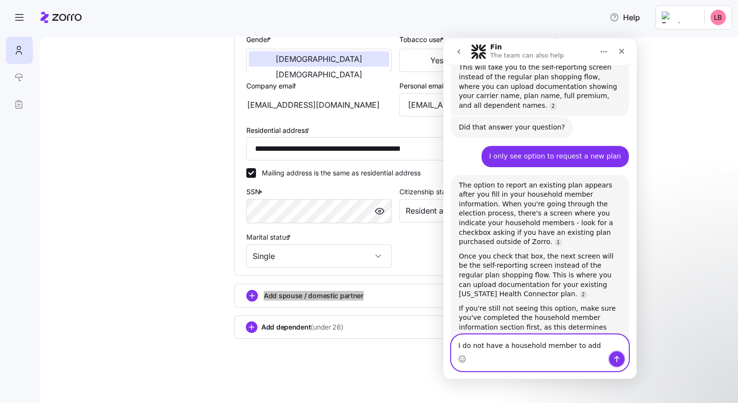
click at [613, 359] on icon "Send a message…" at bounding box center [617, 359] width 8 height 8
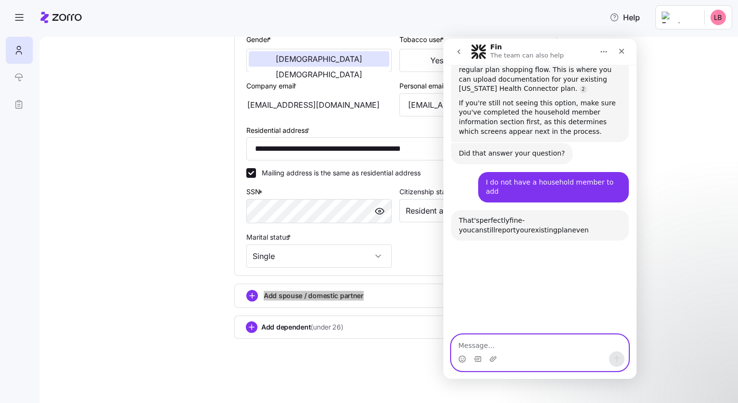
scroll to position [986, 0]
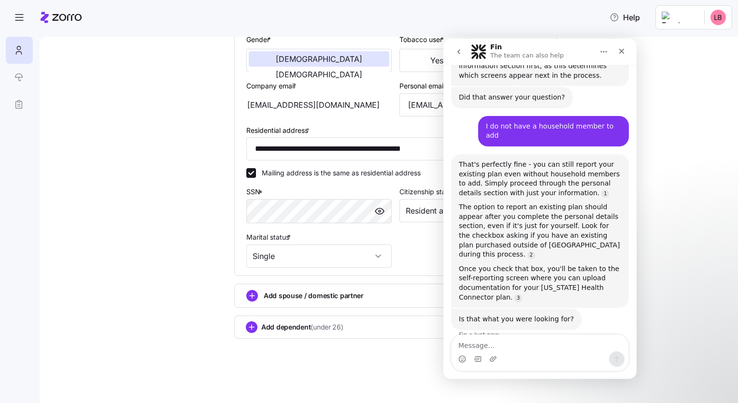
click at [662, 237] on div "**********" at bounding box center [396, 120] width 658 height 523
click at [623, 52] on icon "Close" at bounding box center [622, 51] width 8 height 8
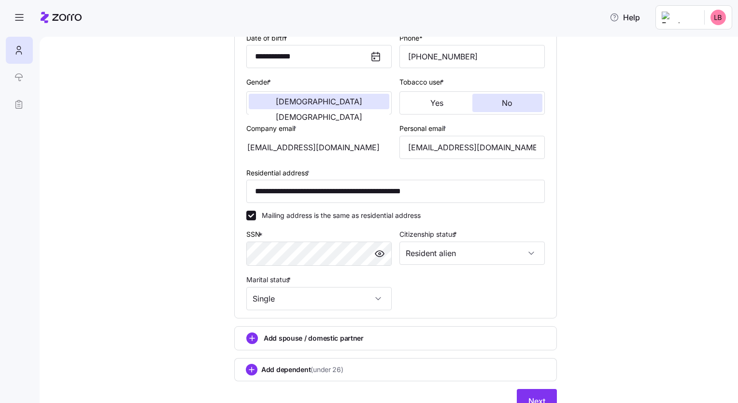
scroll to position [193, 0]
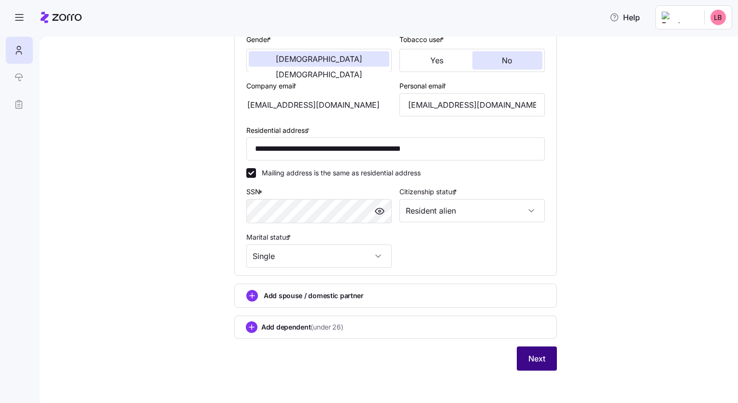
click at [529, 355] on span "Next" at bounding box center [536, 358] width 17 height 12
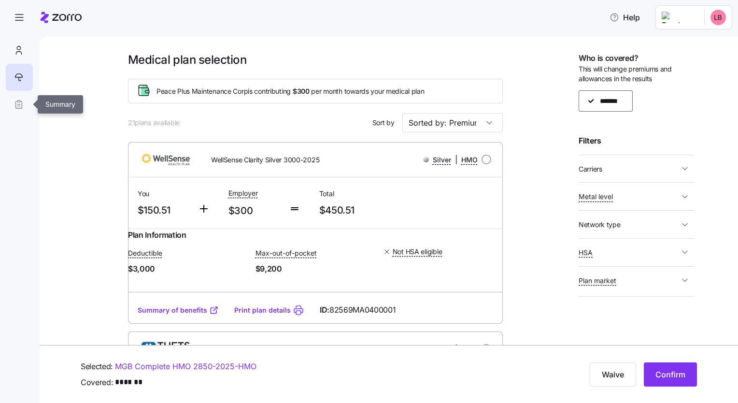
click at [14, 105] on link at bounding box center [19, 104] width 26 height 27
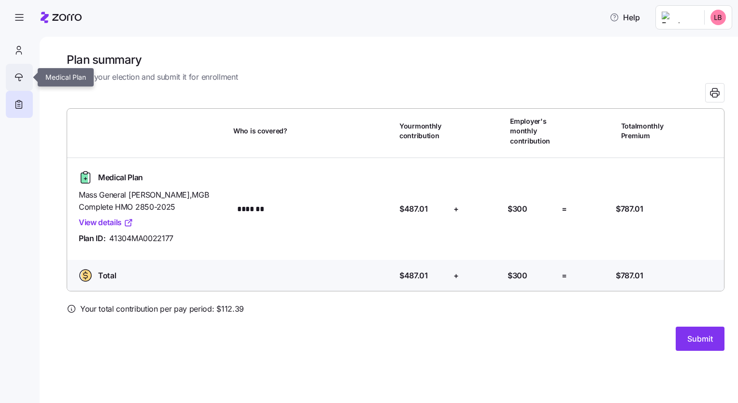
click at [17, 74] on icon at bounding box center [19, 77] width 11 height 12
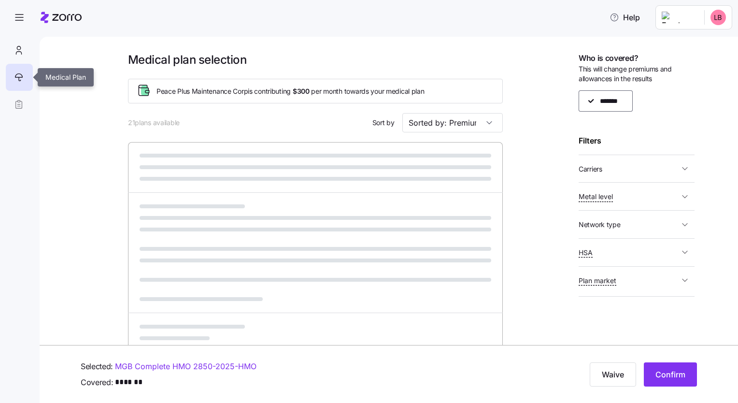
click at [17, 74] on icon at bounding box center [19, 77] width 11 height 12
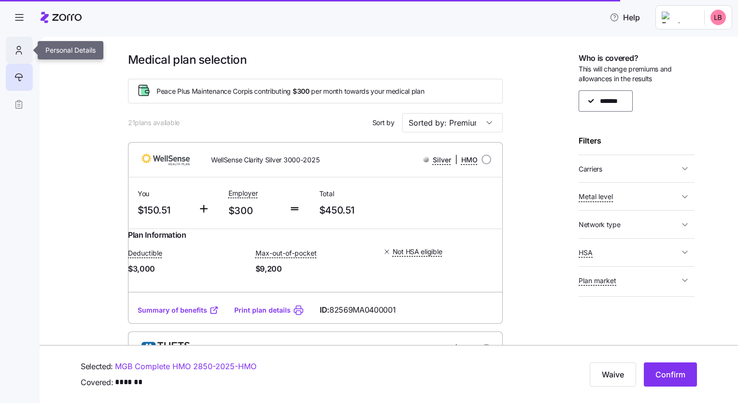
click at [20, 50] on icon at bounding box center [19, 50] width 11 height 12
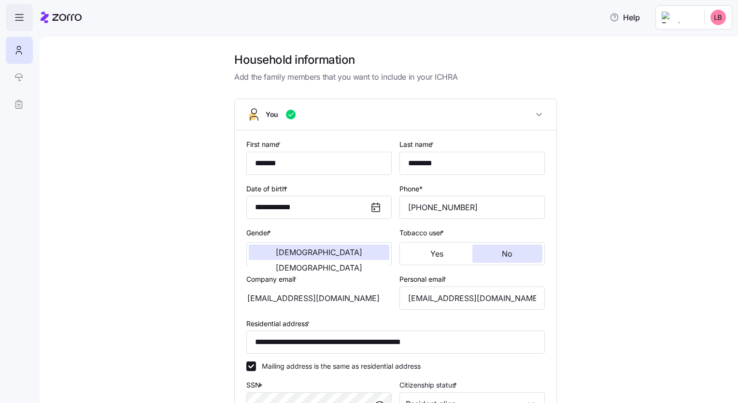
click at [15, 16] on icon "button" at bounding box center [20, 18] width 12 height 12
